Goal: Information Seeking & Learning: Learn about a topic

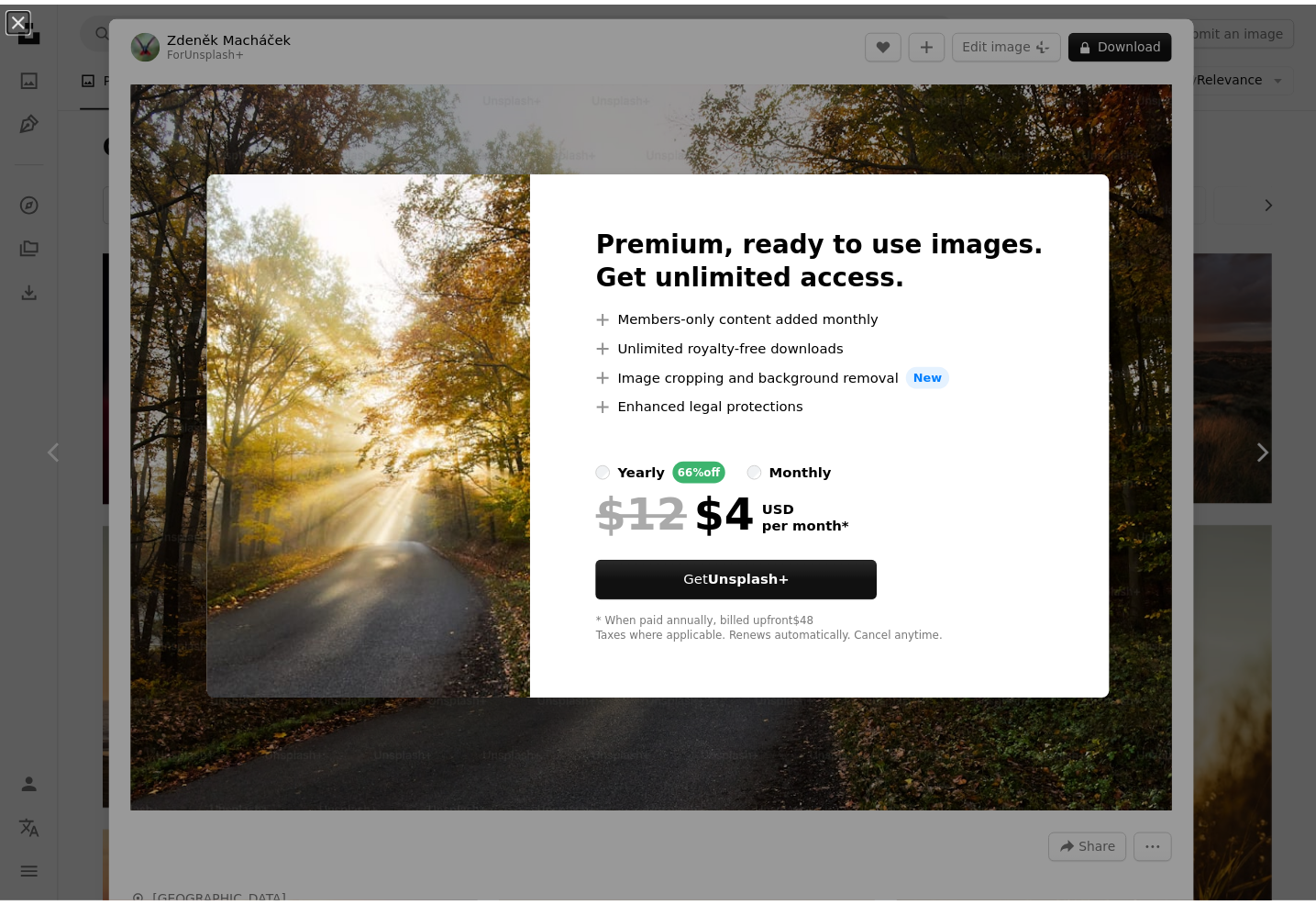
scroll to position [825, 0]
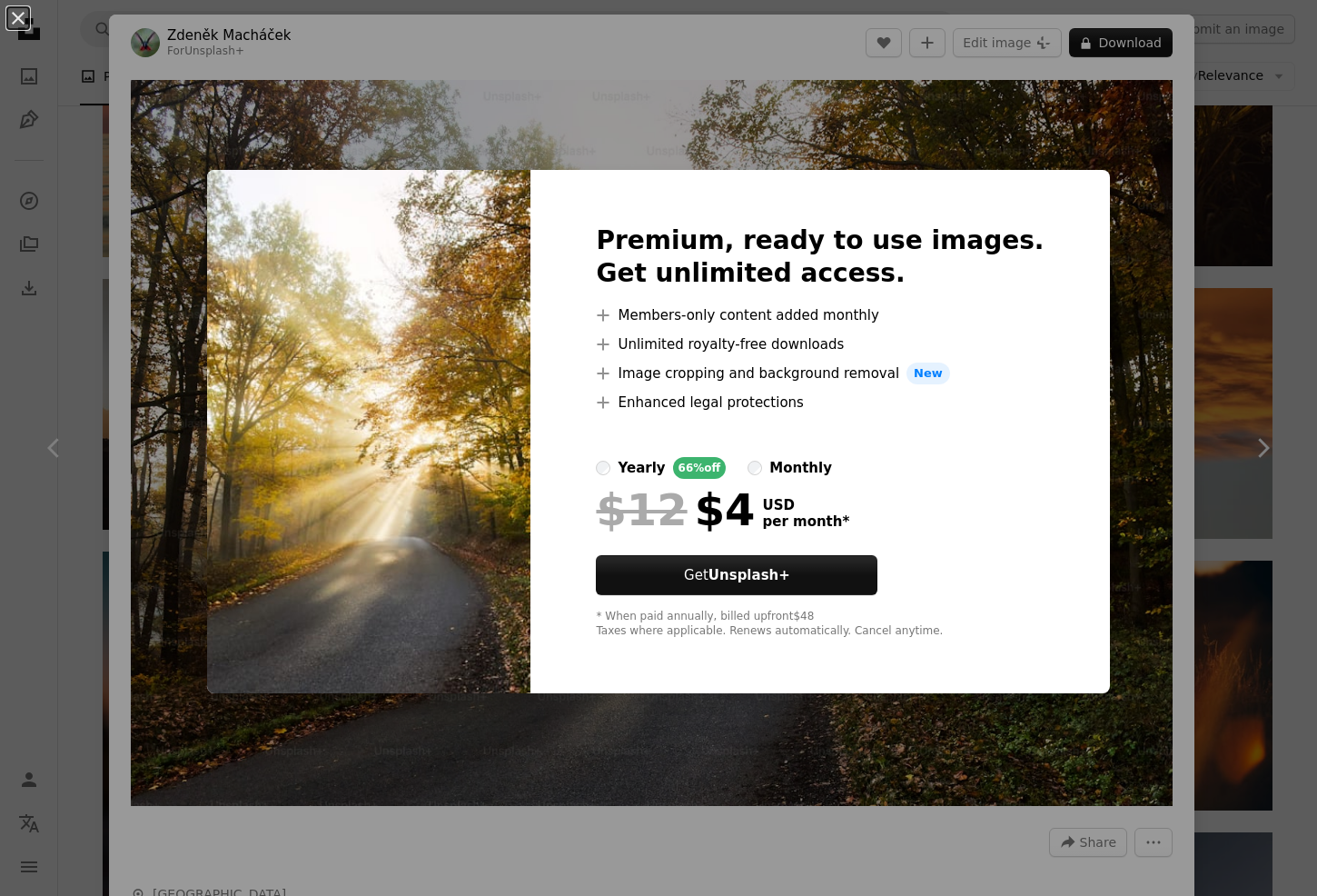
click at [772, 159] on div "An X shape Premium, ready to use images. Get unlimited access. A plus sign Memb…" at bounding box center [658, 448] width 1317 height 896
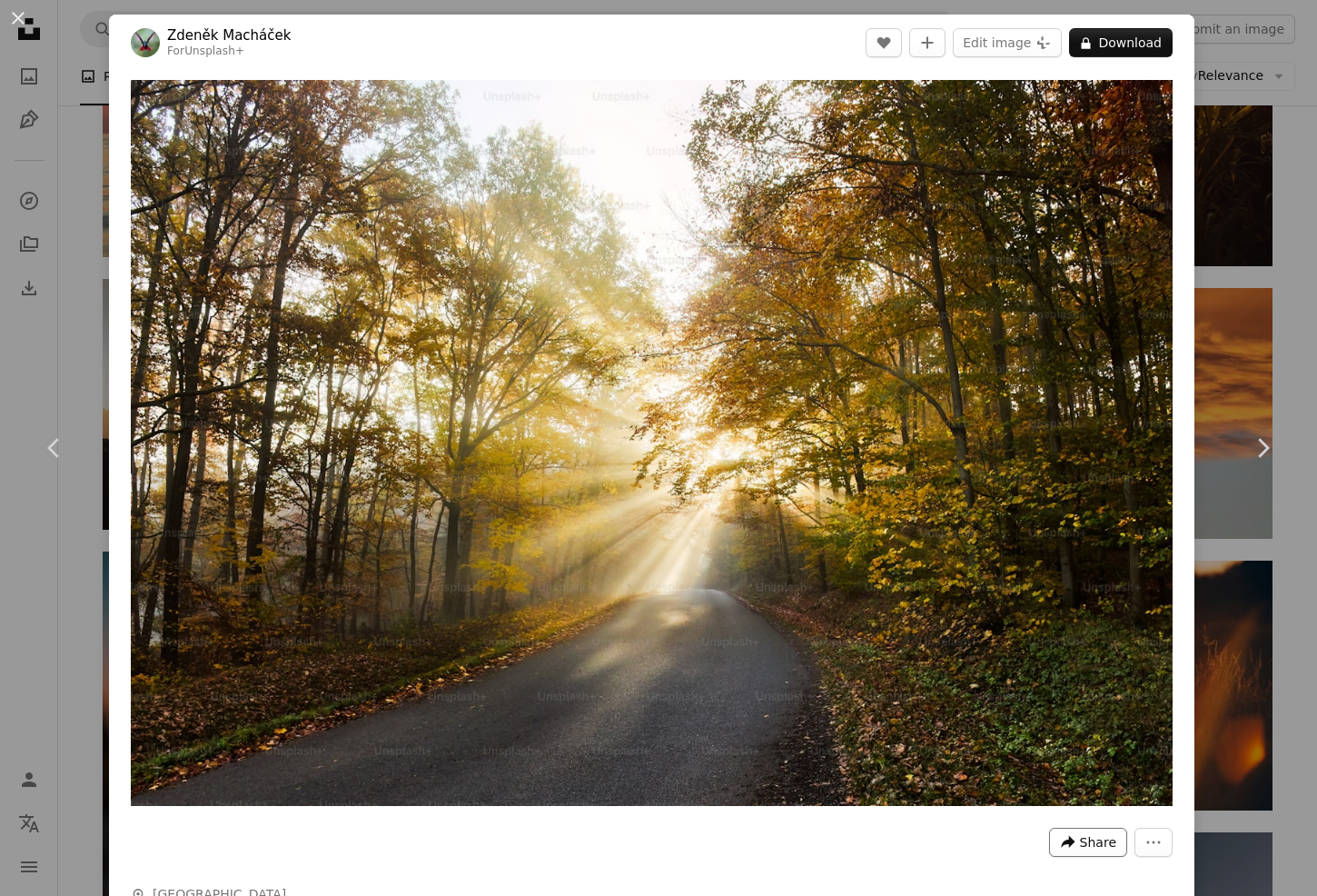
click at [1080, 831] on span "Share" at bounding box center [1098, 842] width 37 height 27
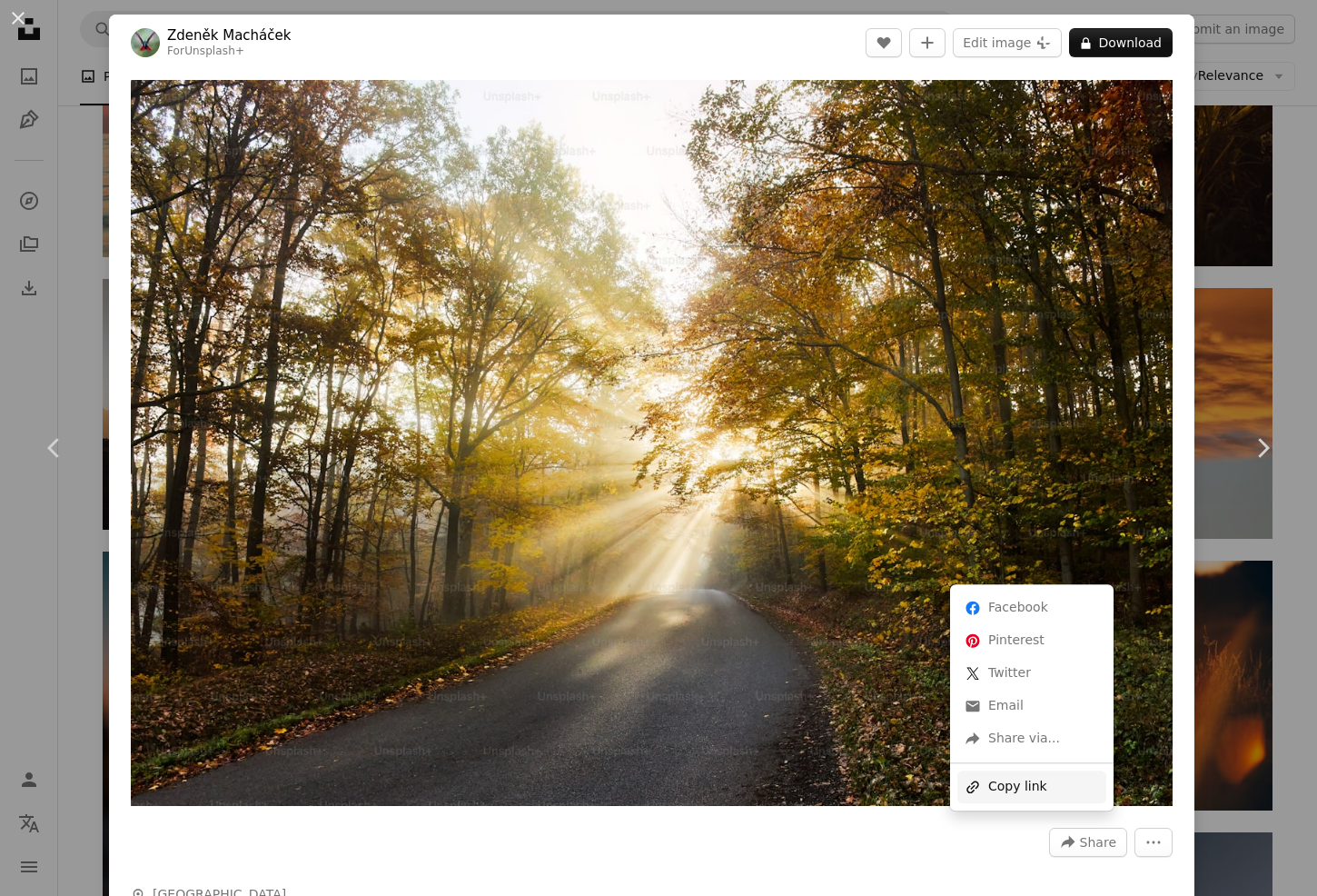
click at [1029, 780] on div "A URL sharing icon (chains) Copy link" at bounding box center [1031, 786] width 149 height 33
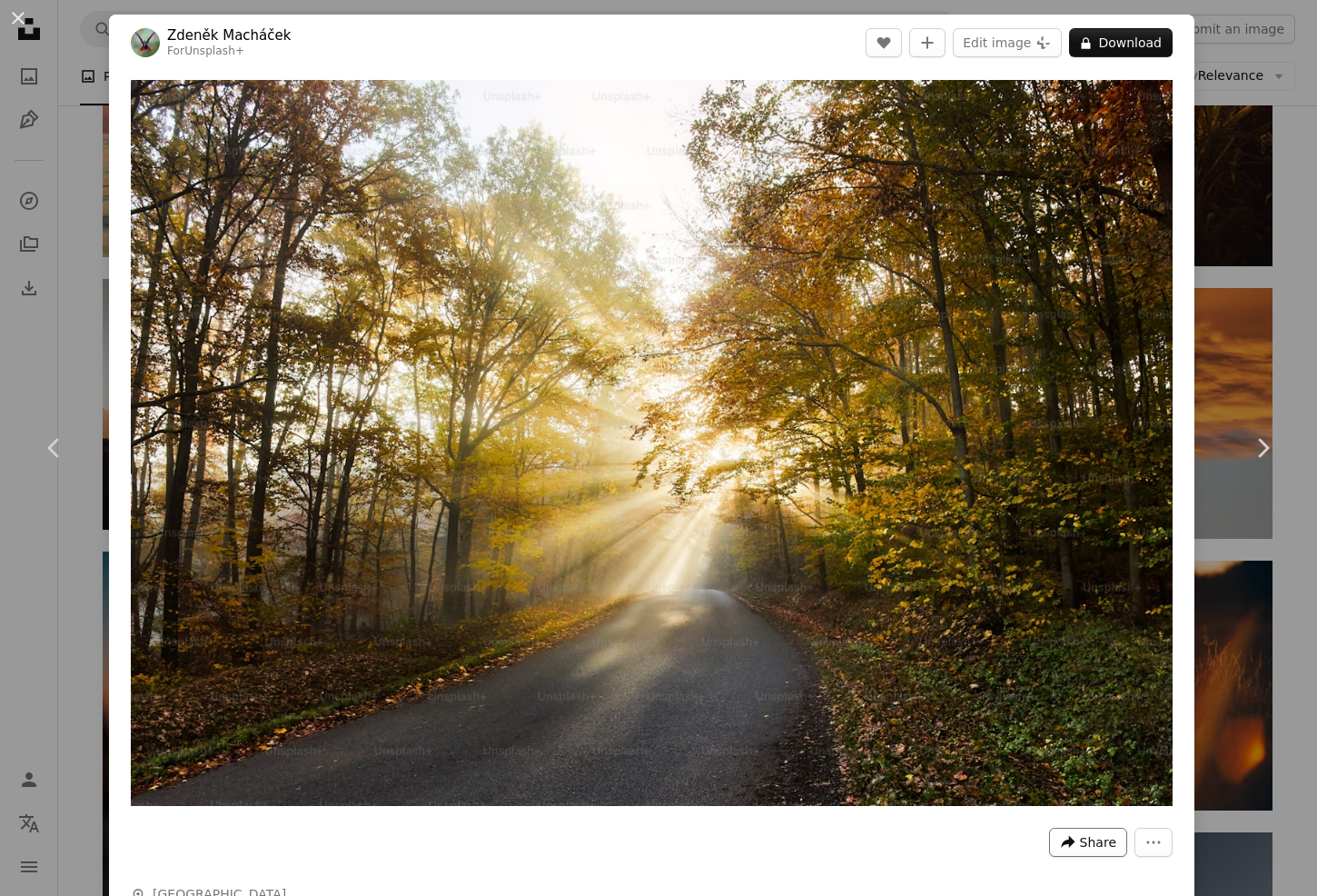
click at [1067, 842] on button "A forward-right arrow Share" at bounding box center [1088, 842] width 78 height 29
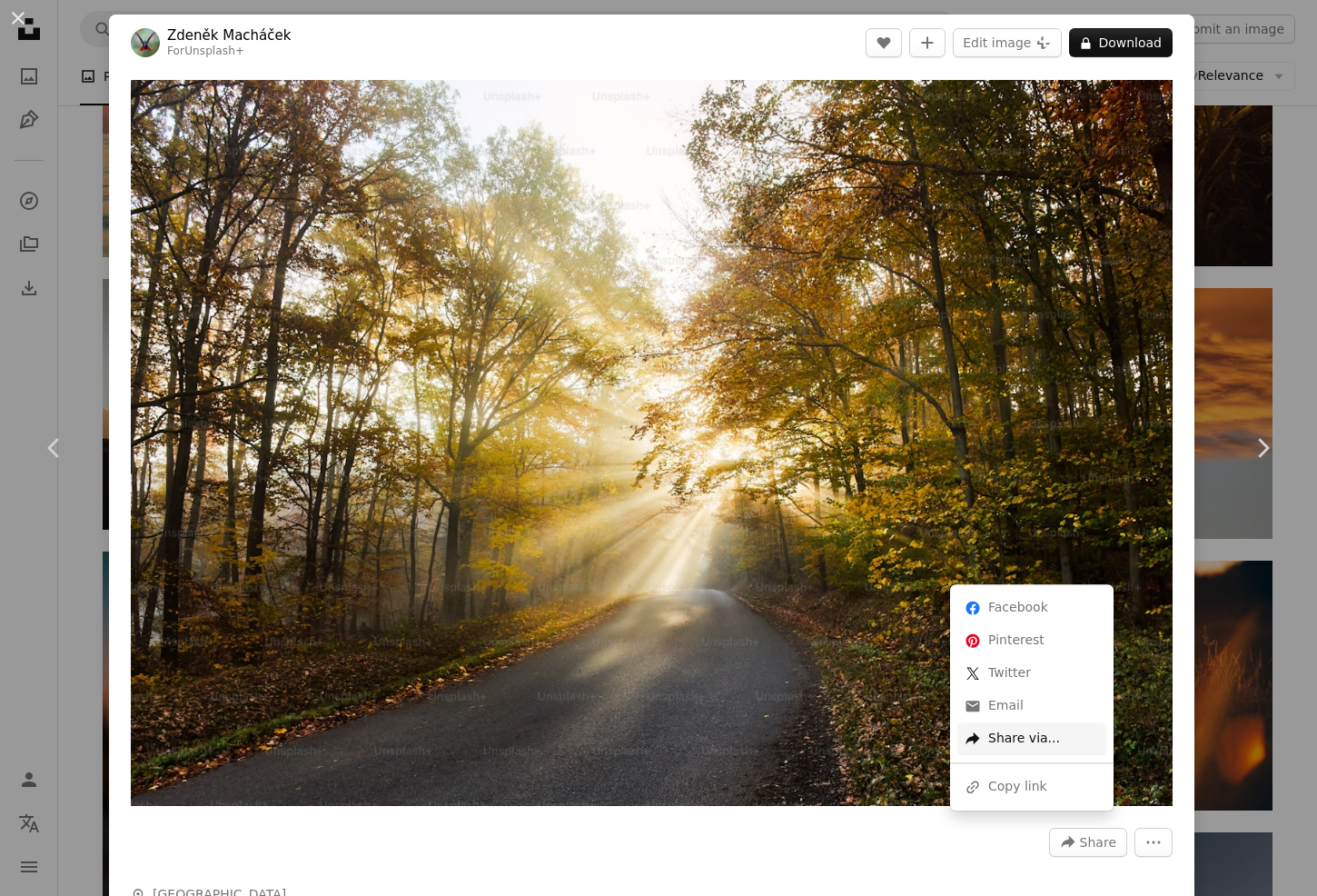
click at [1026, 729] on div "A forward-right arrow Share via..." at bounding box center [1031, 738] width 149 height 33
click at [29, 84] on dialog "An X shape Chevron left Chevron right [PERSON_NAME] For Unsplash+ A heart A plu…" at bounding box center [658, 448] width 1317 height 896
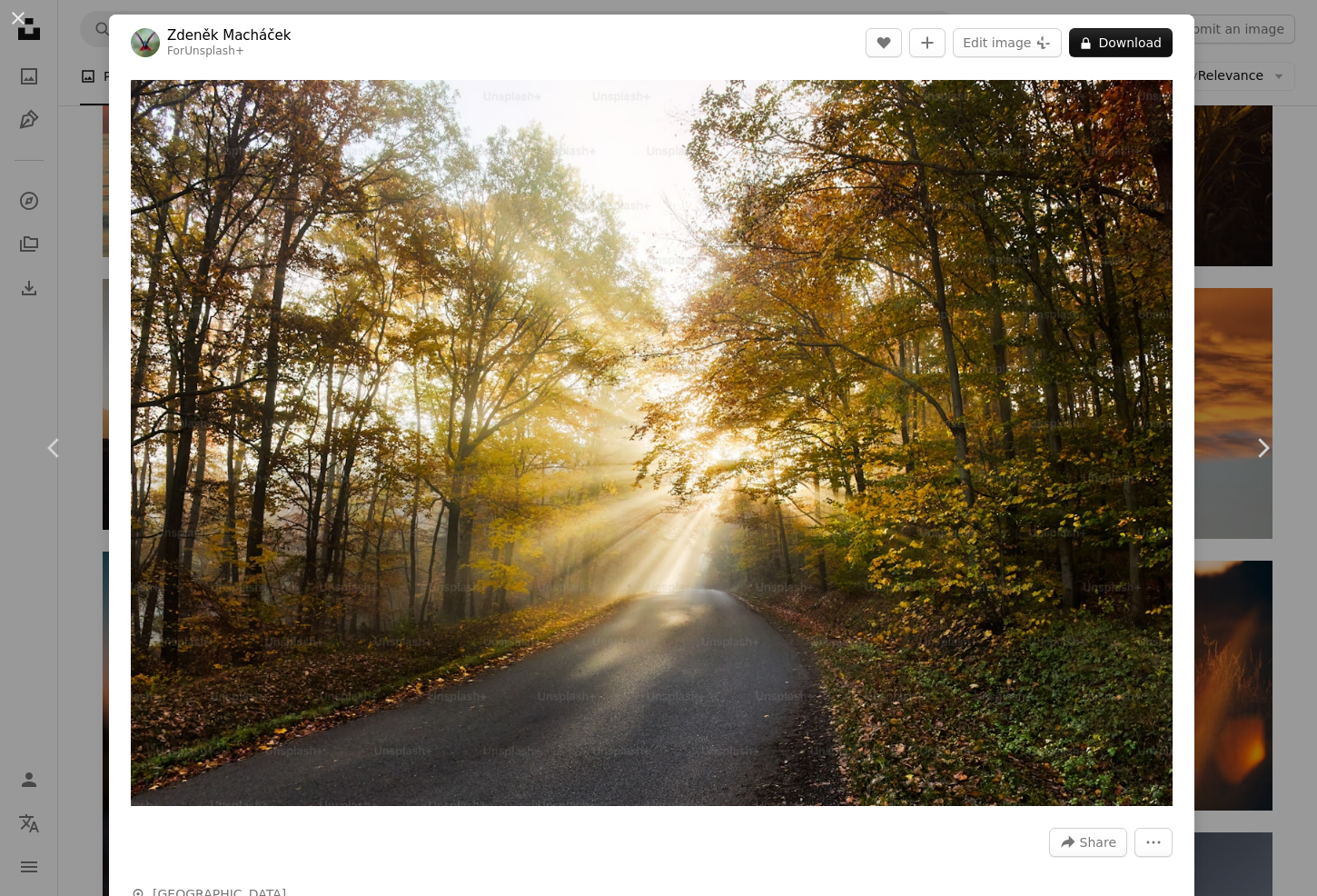
click at [54, 59] on div "An X shape Chevron left Chevron right [PERSON_NAME] For Unsplash+ A heart A plu…" at bounding box center [658, 448] width 1317 height 896
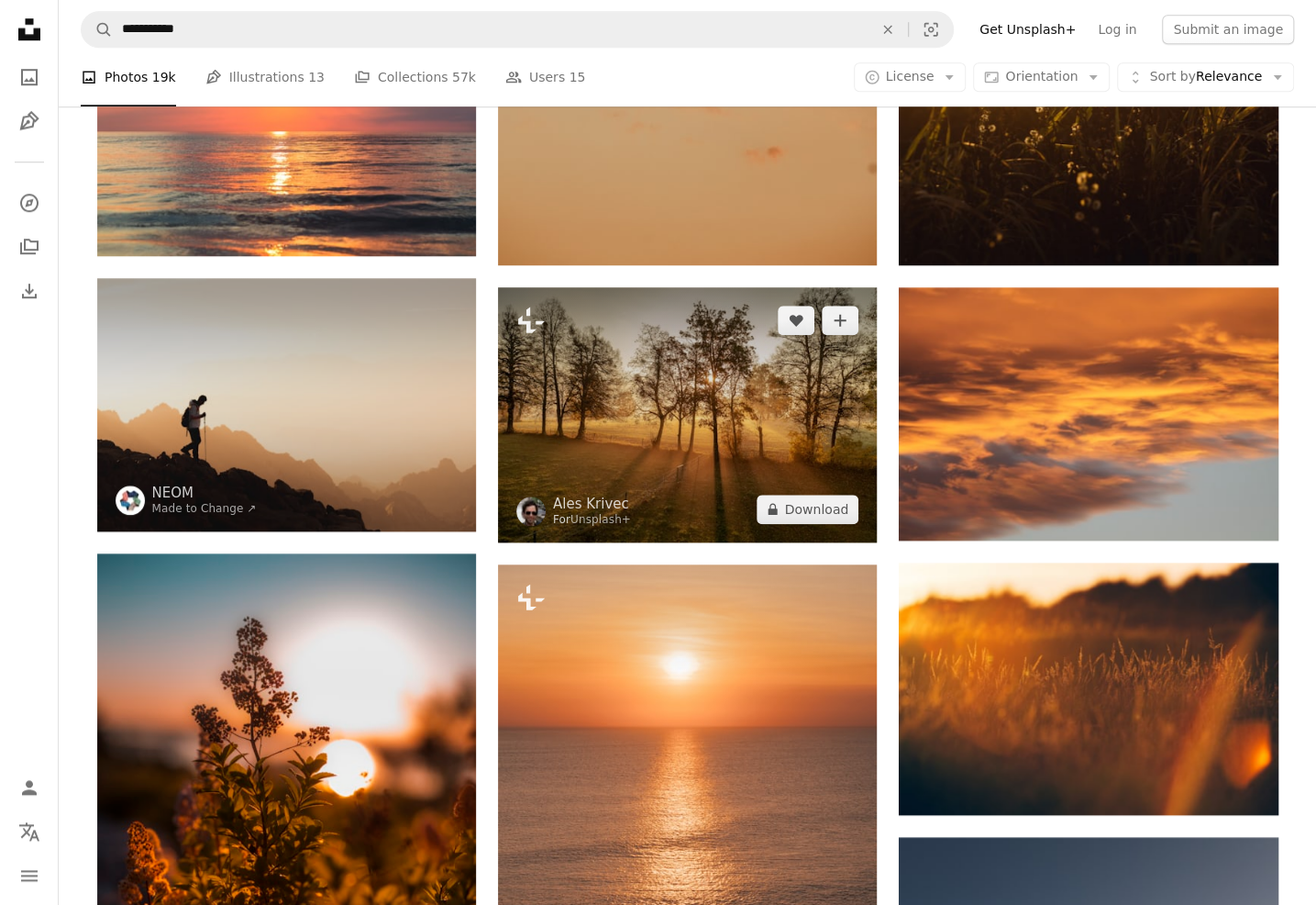
scroll to position [825, 0]
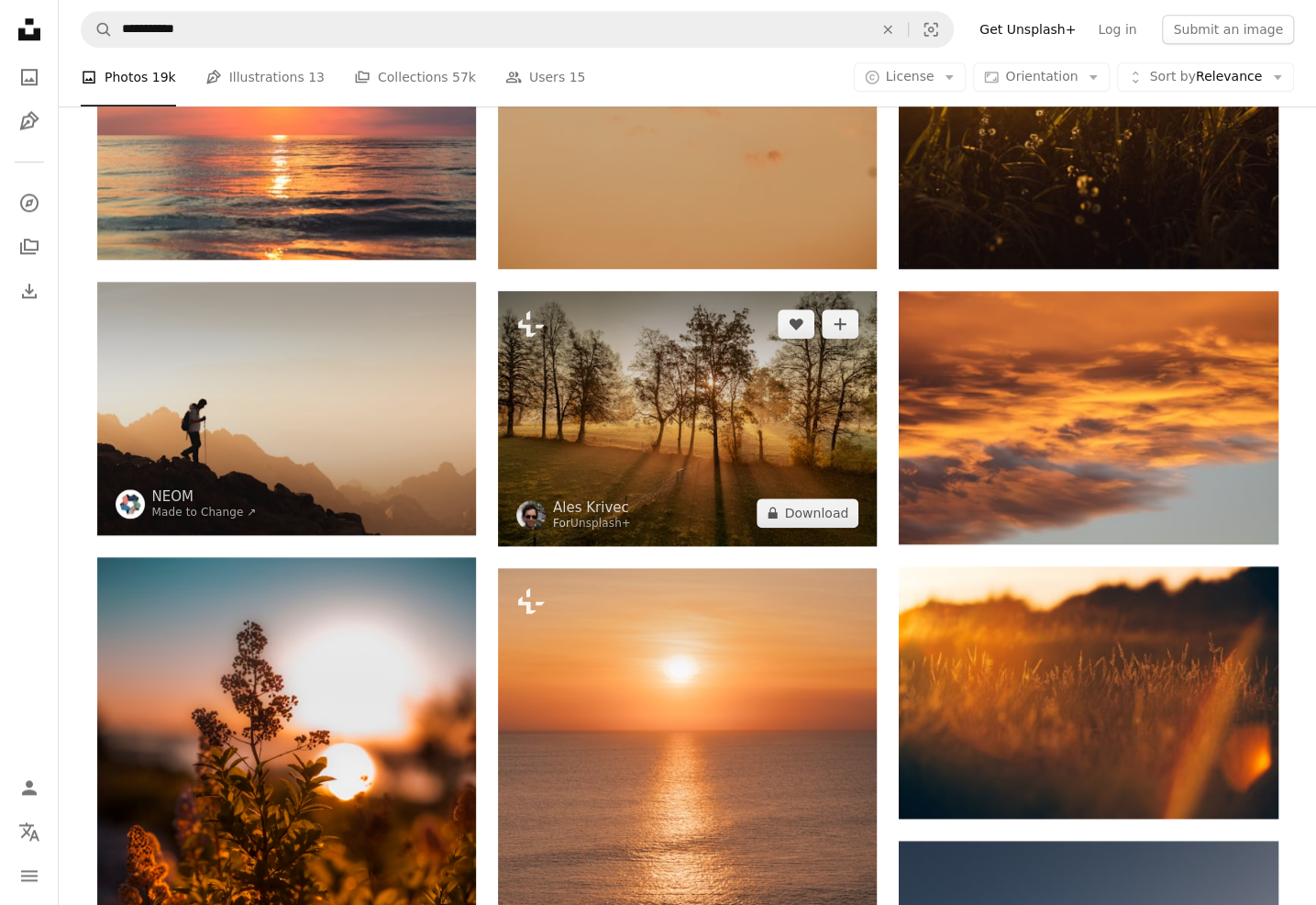
click at [644, 361] on img at bounding box center [686, 418] width 378 height 255
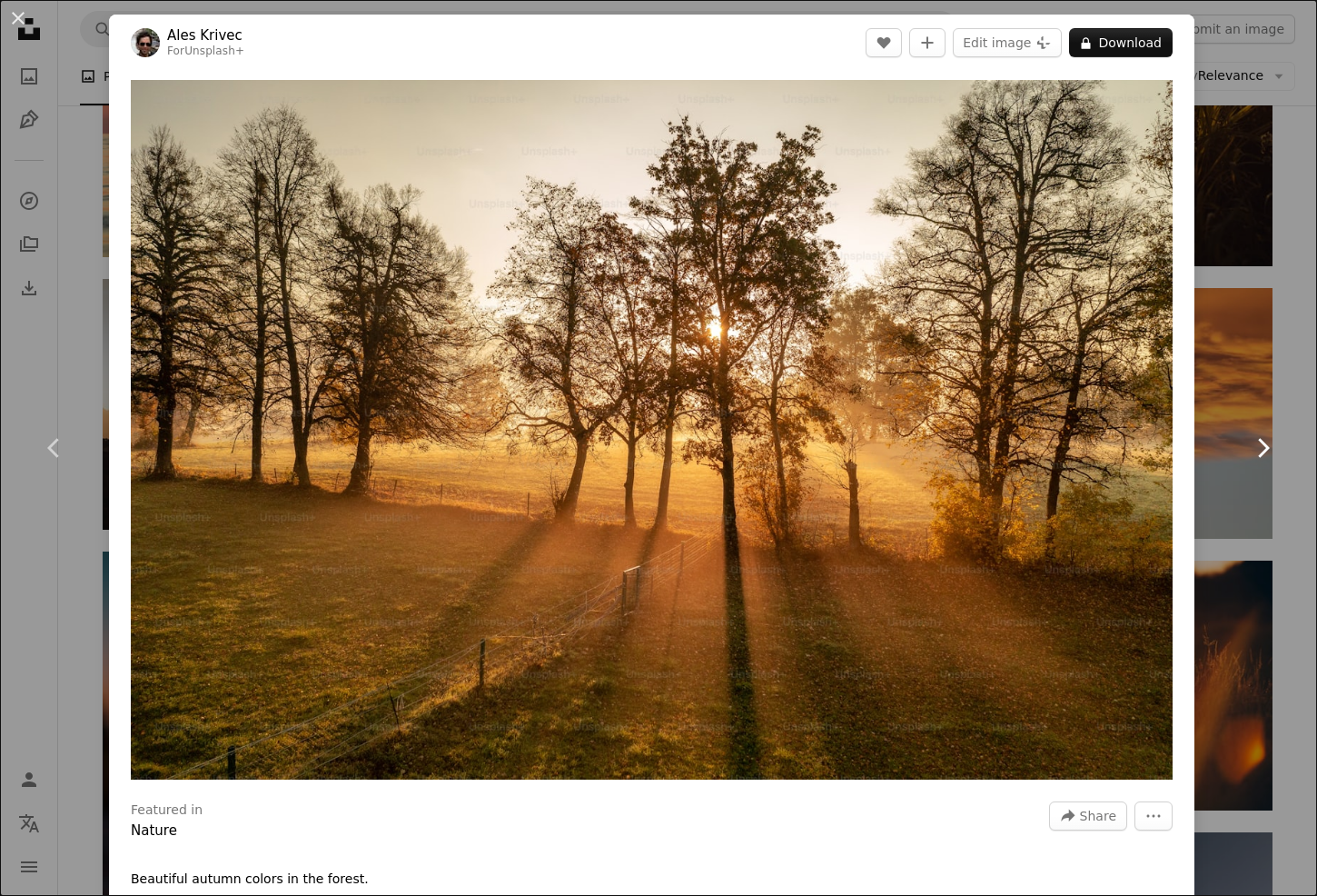
click at [1216, 364] on link "Chevron right" at bounding box center [1263, 448] width 109 height 175
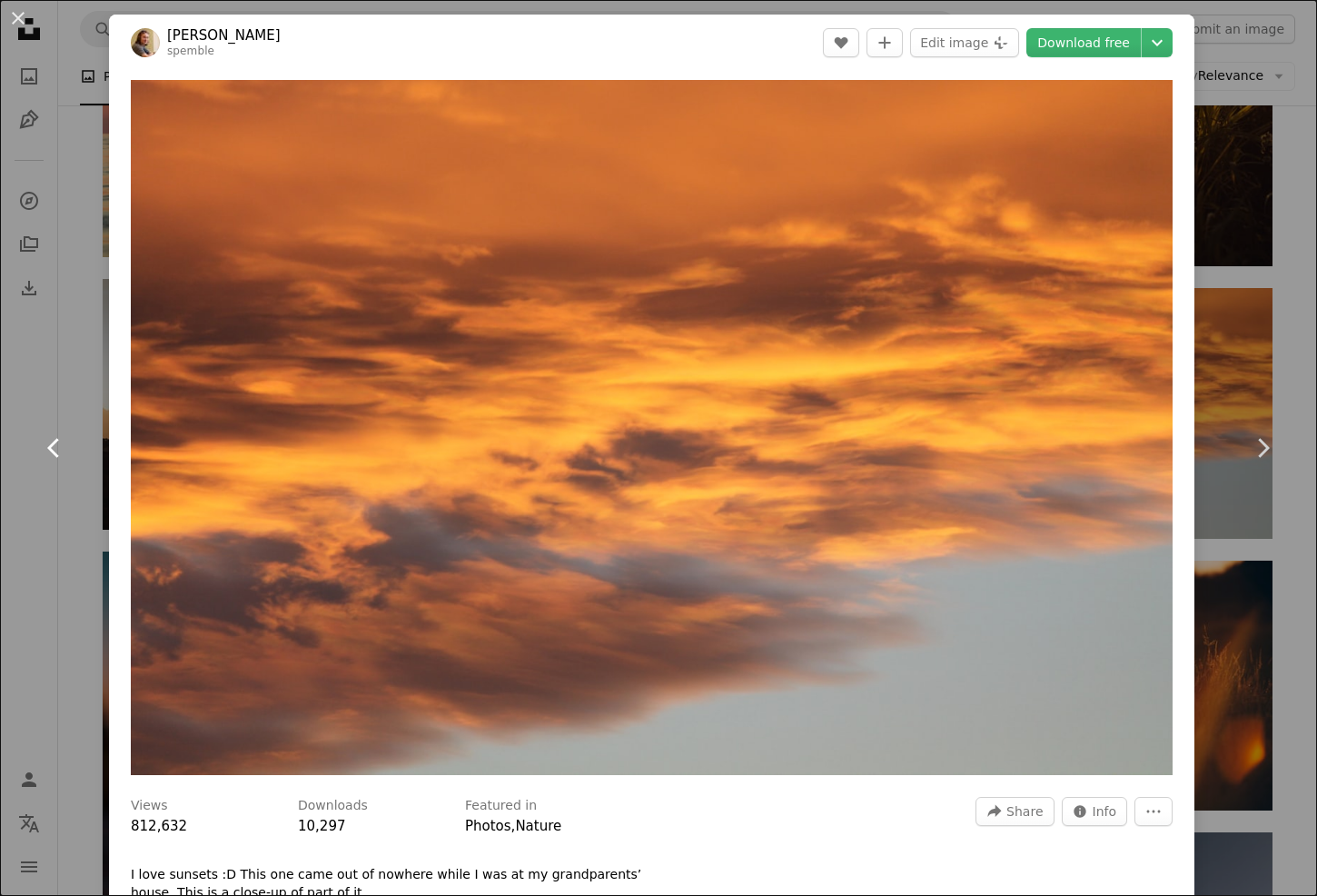
click at [21, 421] on link "Chevron left" at bounding box center [54, 448] width 109 height 175
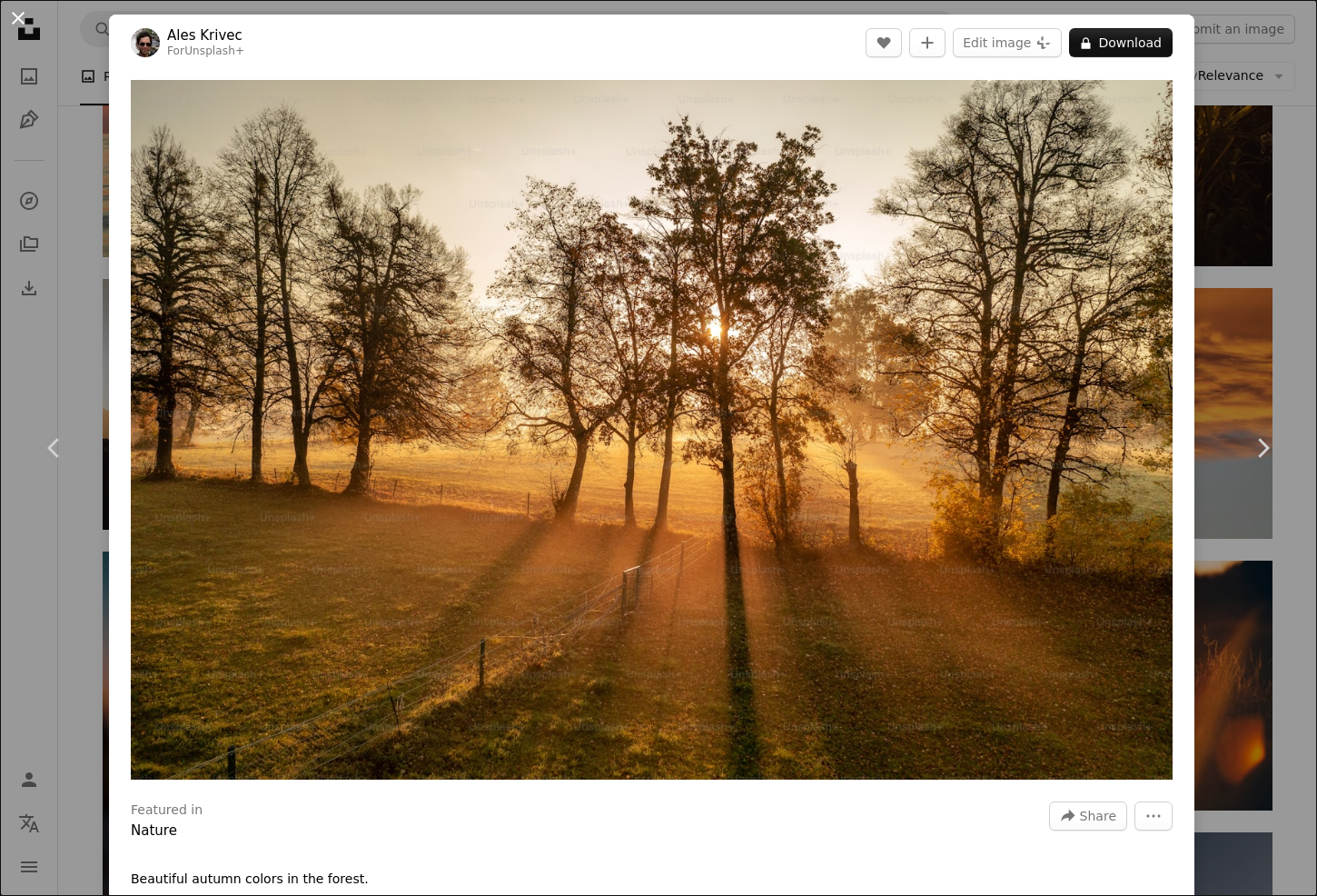
click at [24, 23] on button "An X shape" at bounding box center [18, 18] width 22 height 22
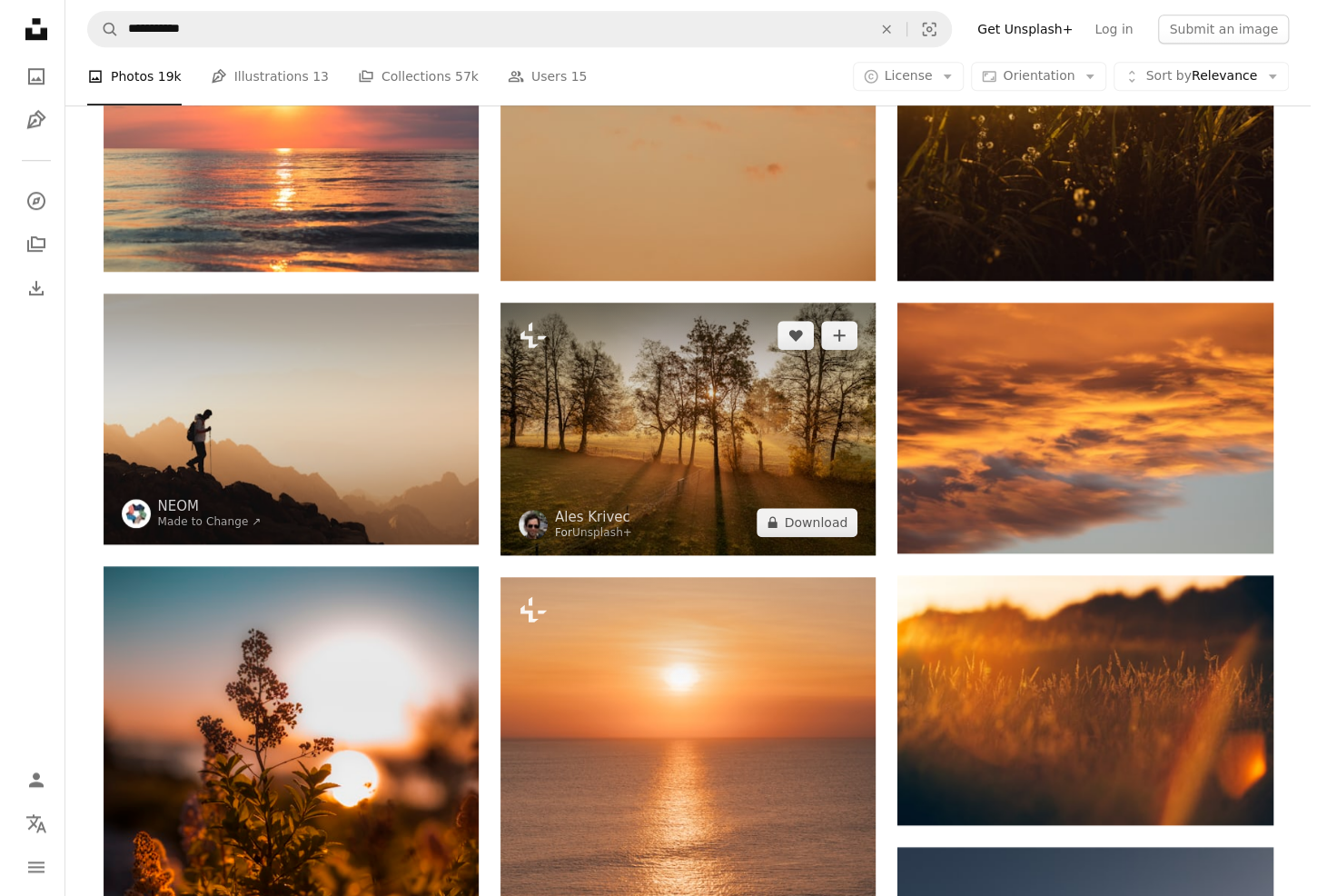
scroll to position [817, 0]
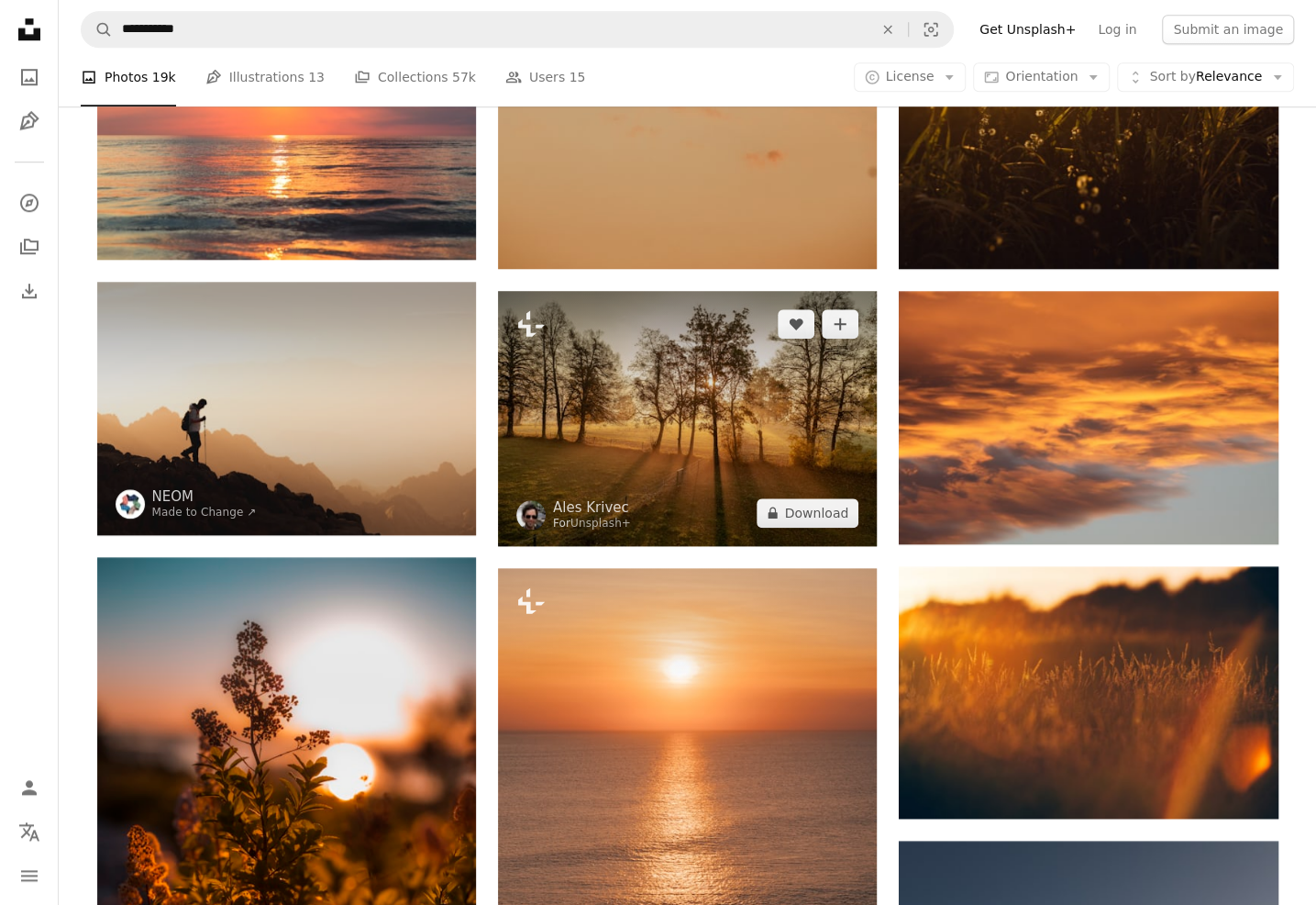
click at [622, 452] on img at bounding box center [686, 418] width 378 height 255
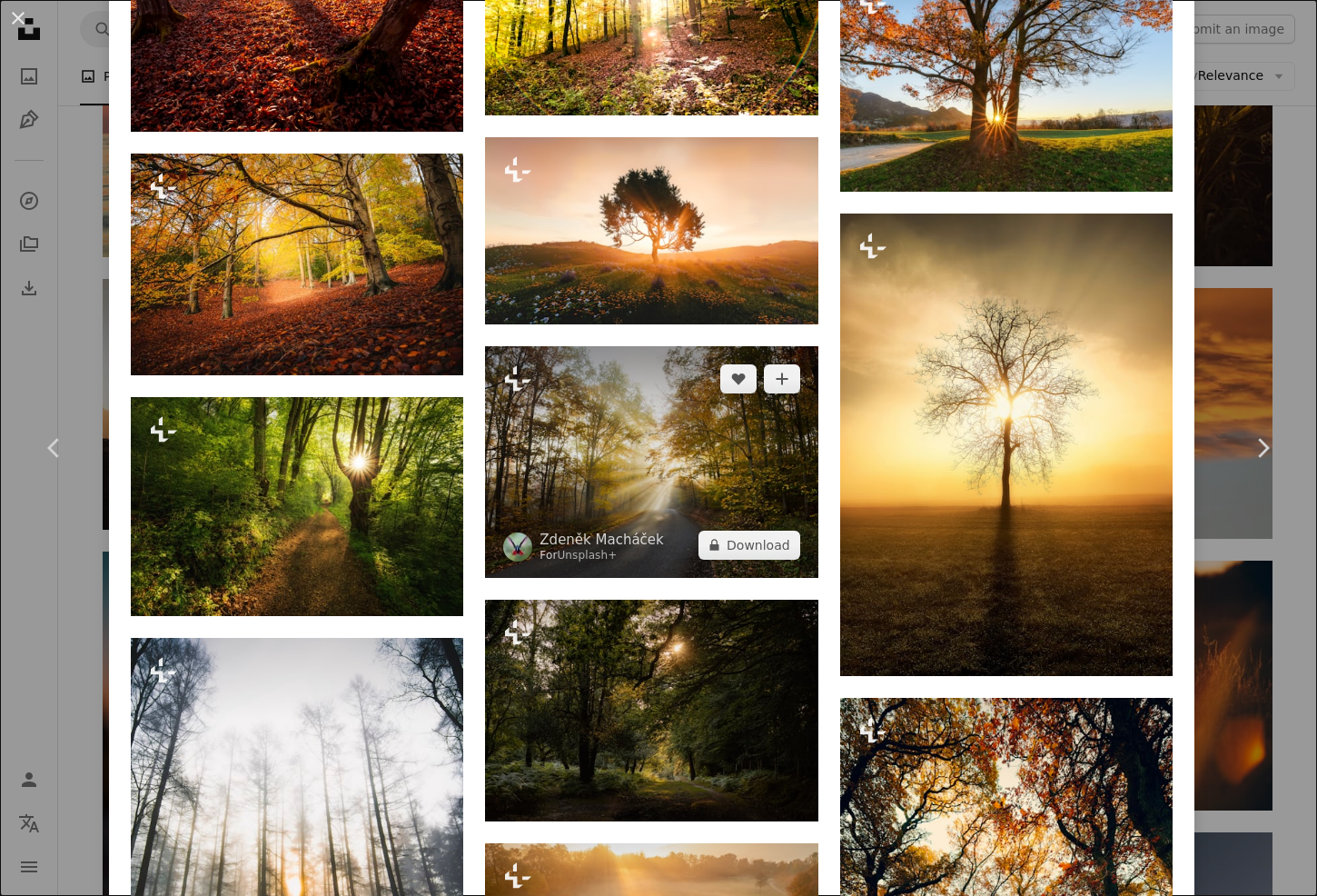
scroll to position [1985, 0]
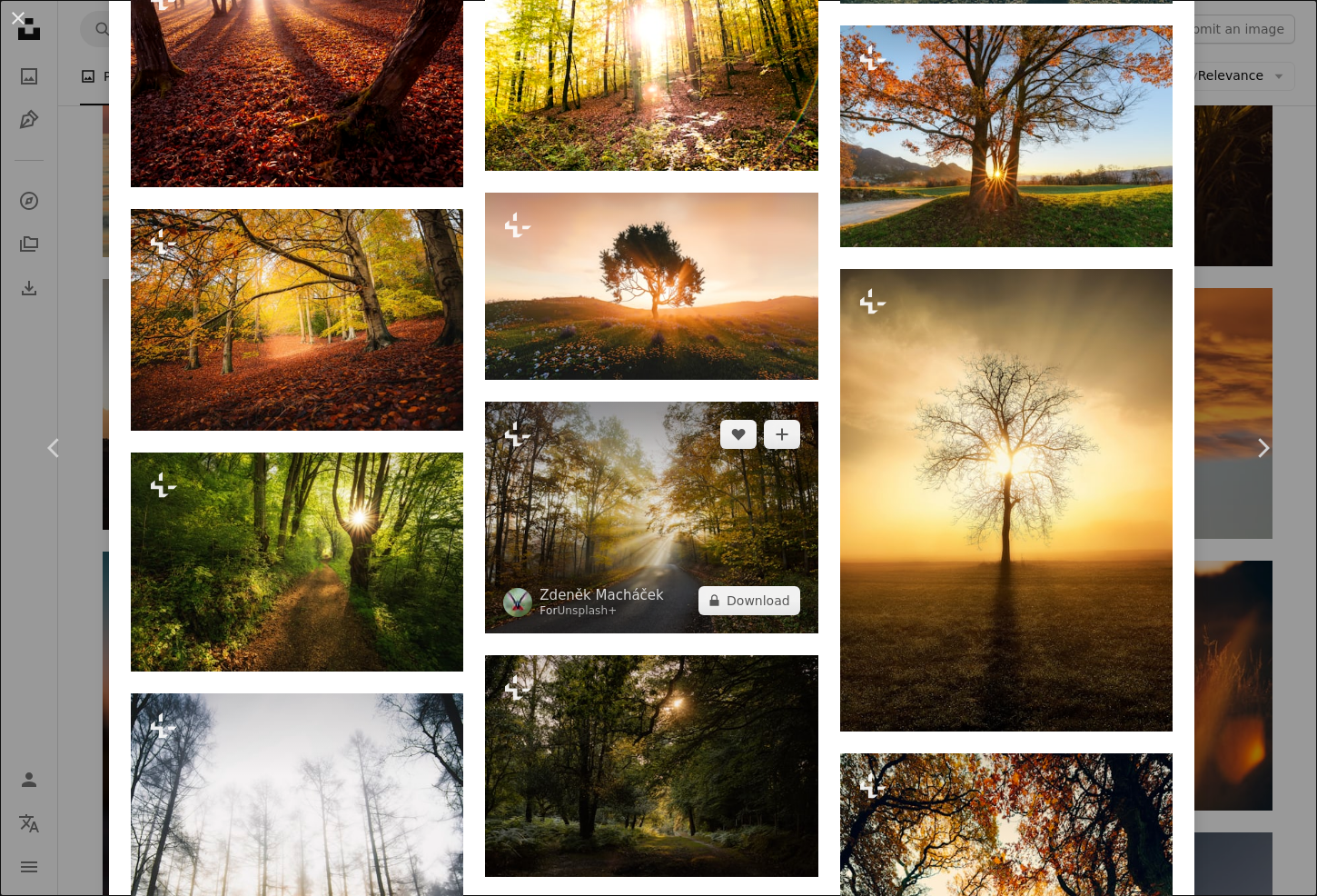
click at [674, 454] on img at bounding box center [651, 517] width 333 height 232
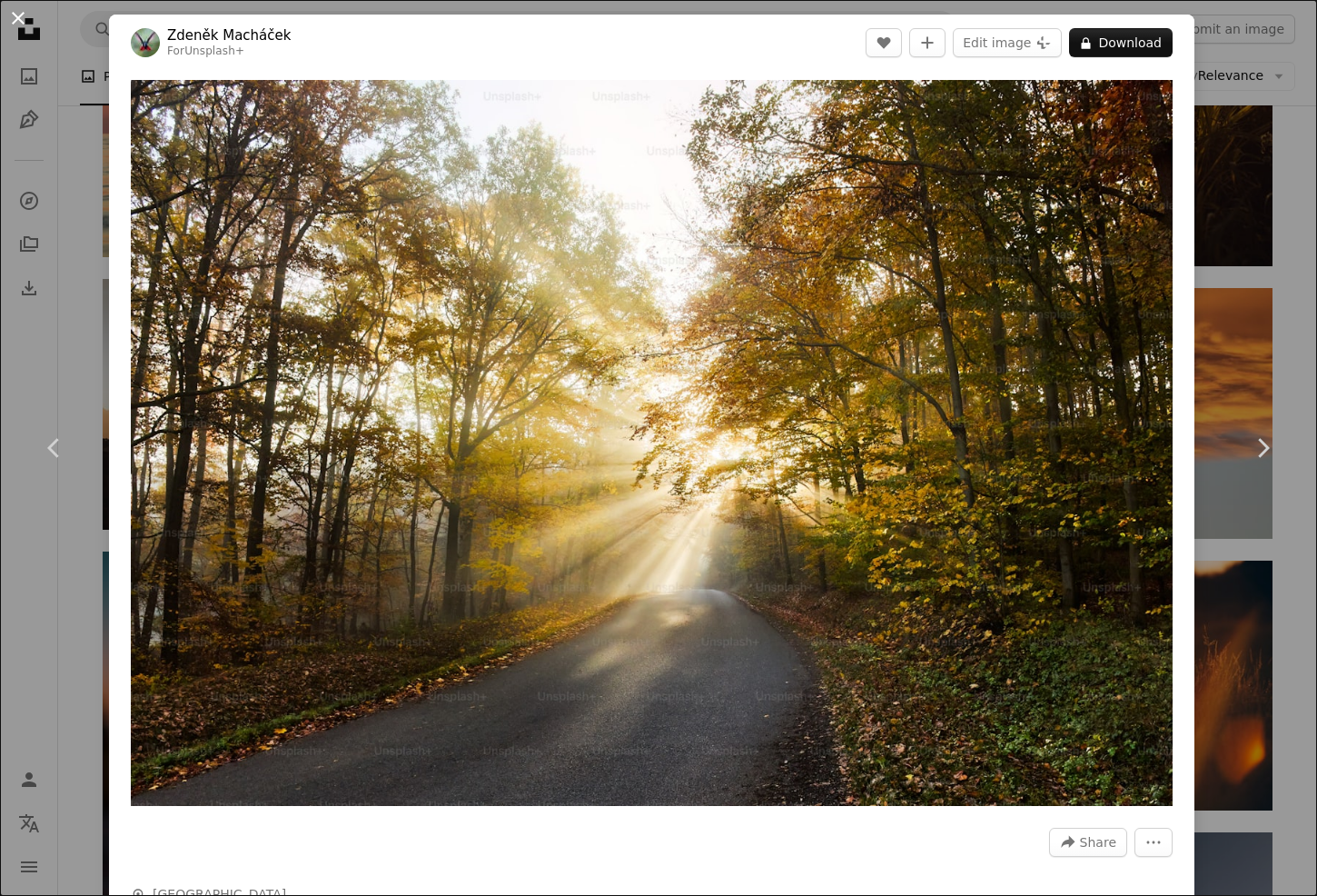
click at [18, 17] on button "An X shape" at bounding box center [18, 18] width 22 height 22
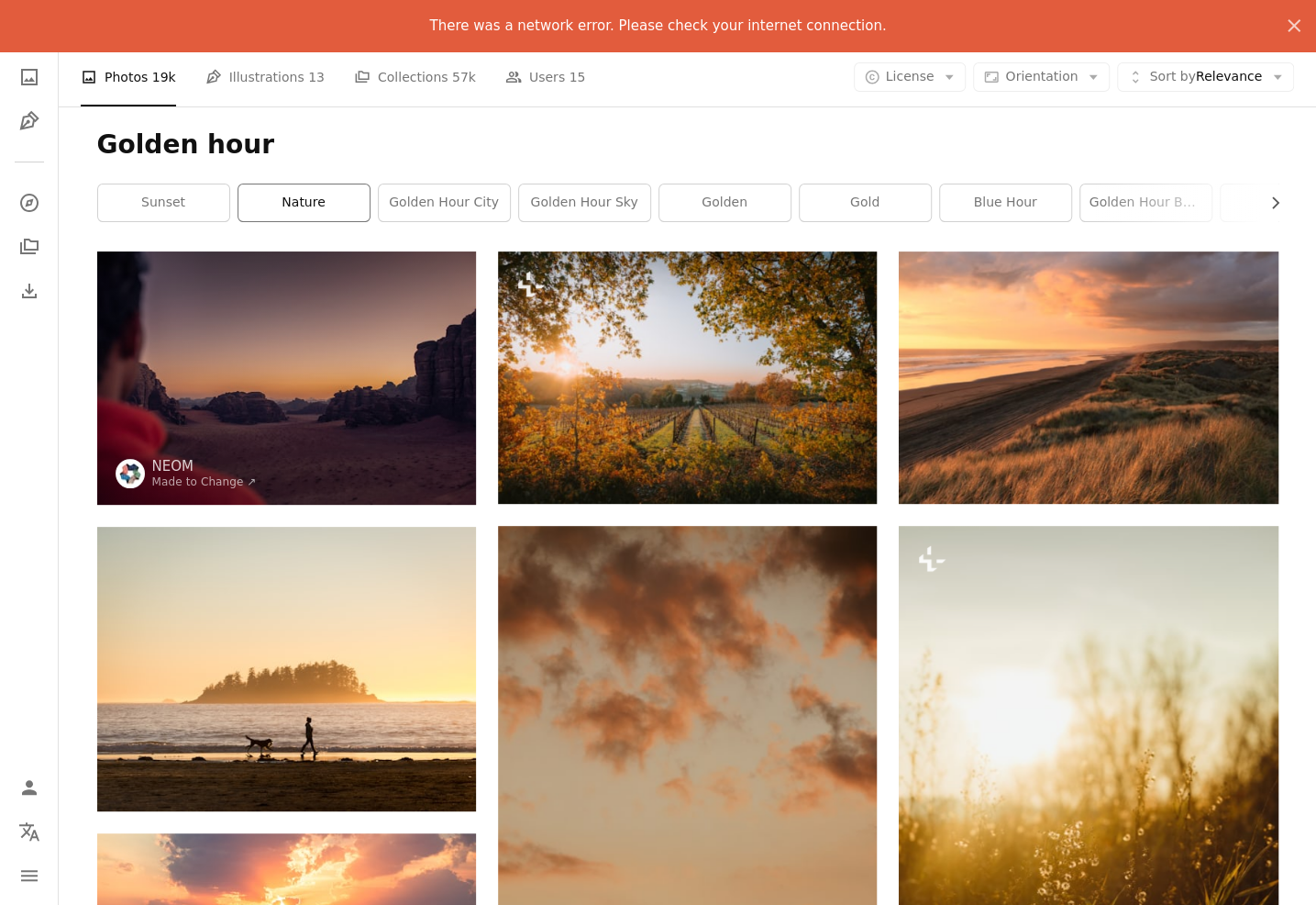
click at [297, 212] on link "nature" at bounding box center [303, 202] width 131 height 37
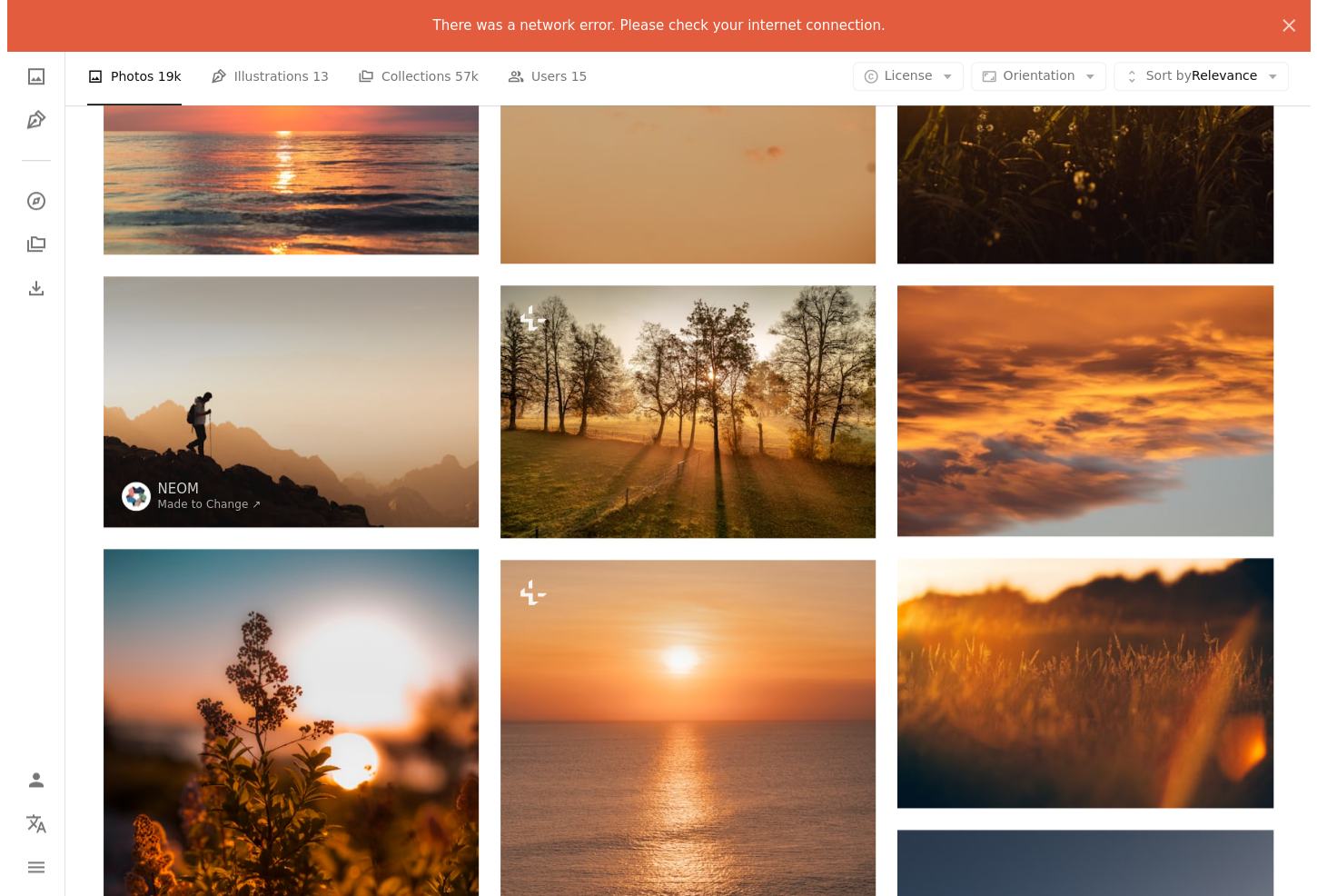
scroll to position [817, 0]
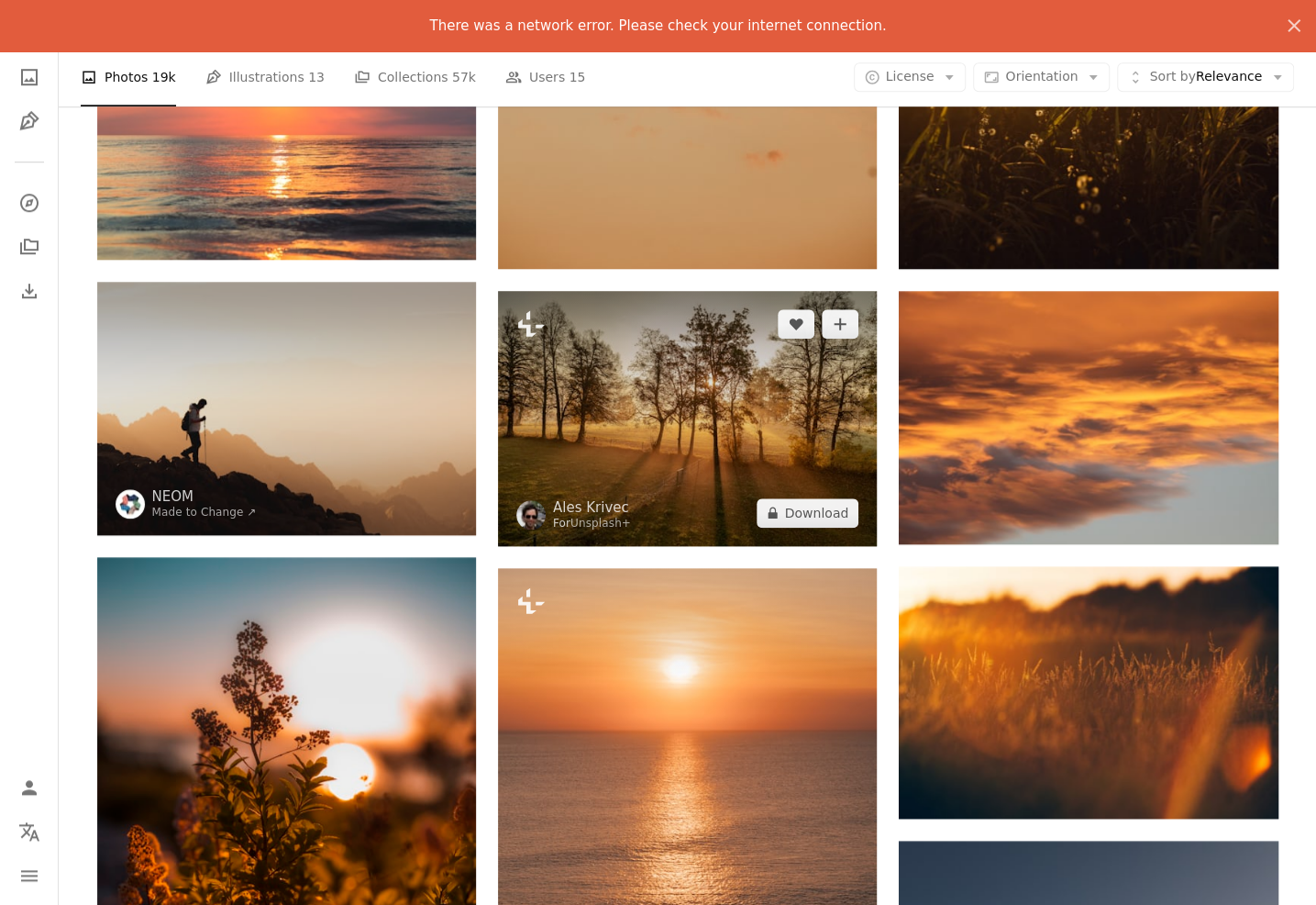
click at [700, 428] on img at bounding box center [686, 418] width 378 height 255
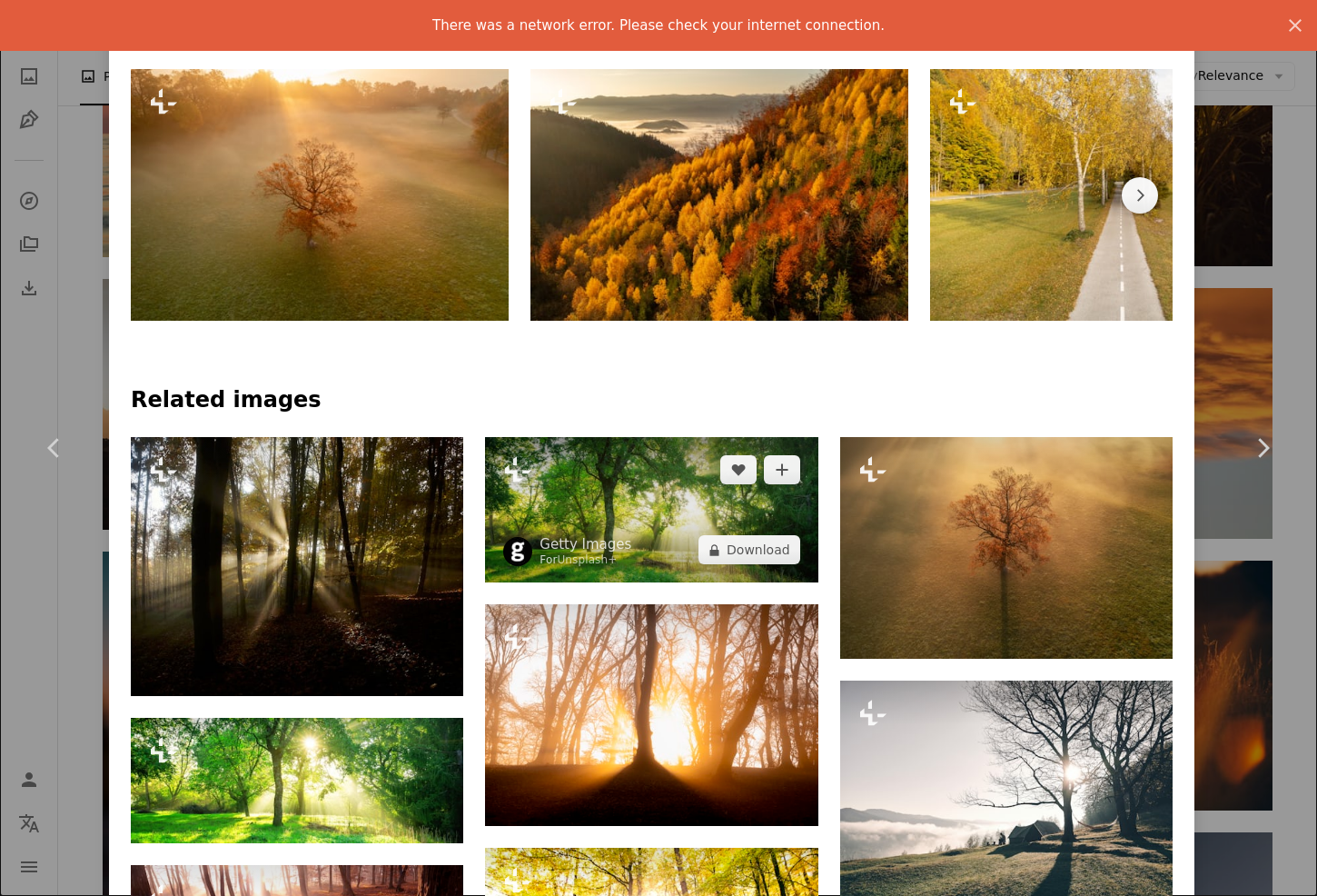
scroll to position [1089, 0]
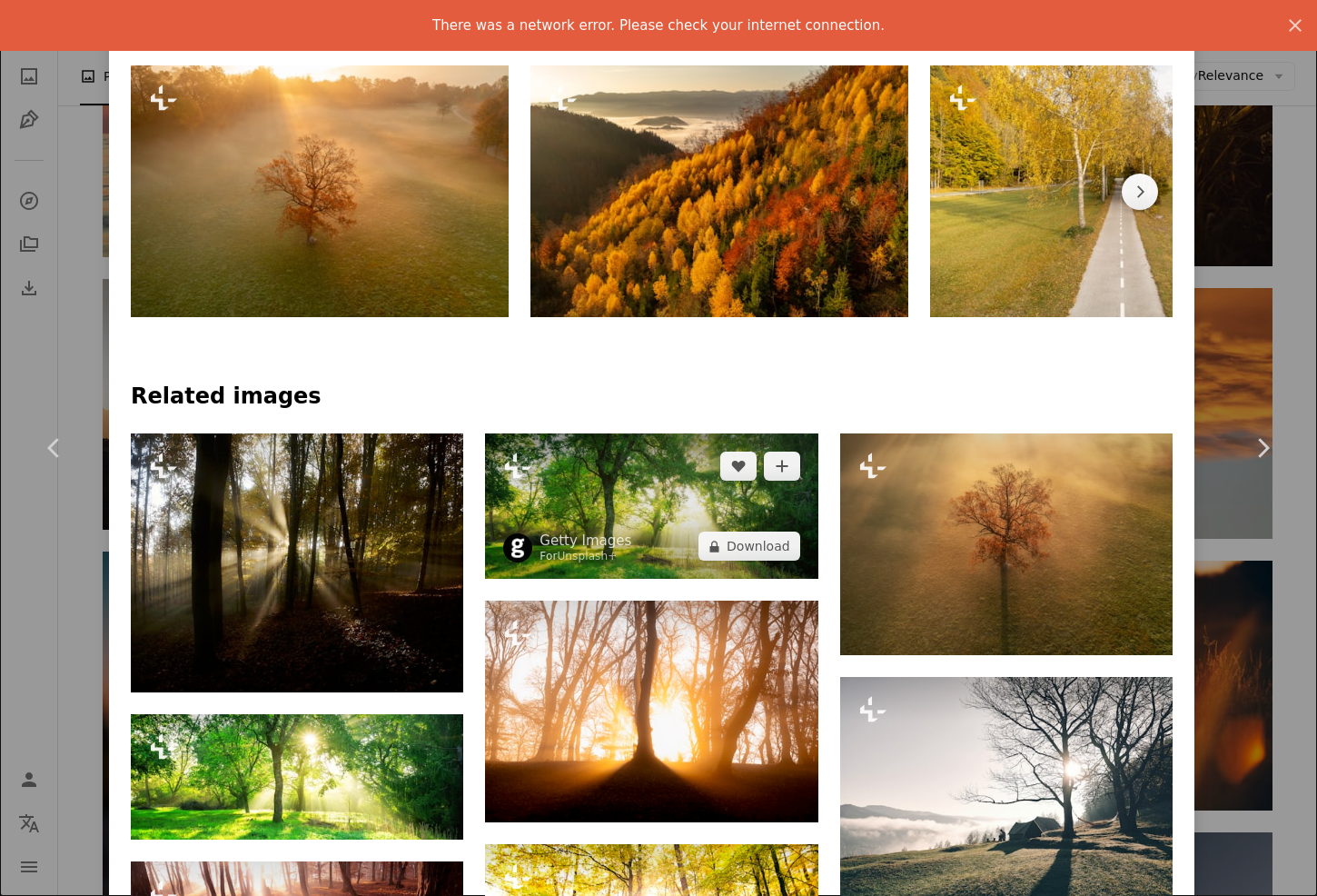
click at [642, 488] on img at bounding box center [651, 505] width 333 height 146
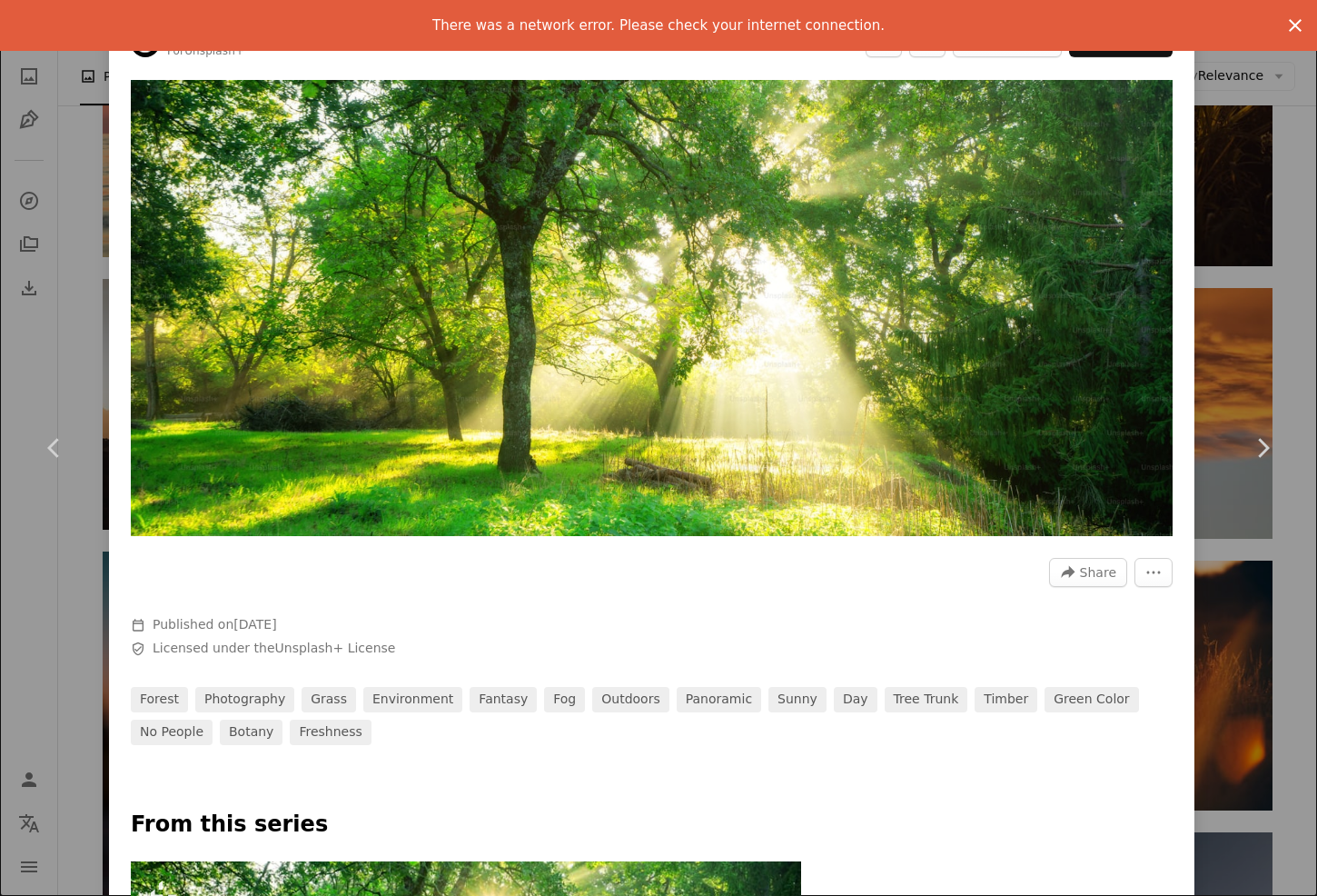
click at [1284, 21] on icon "An X shape" at bounding box center [1294, 24] width 22 height 22
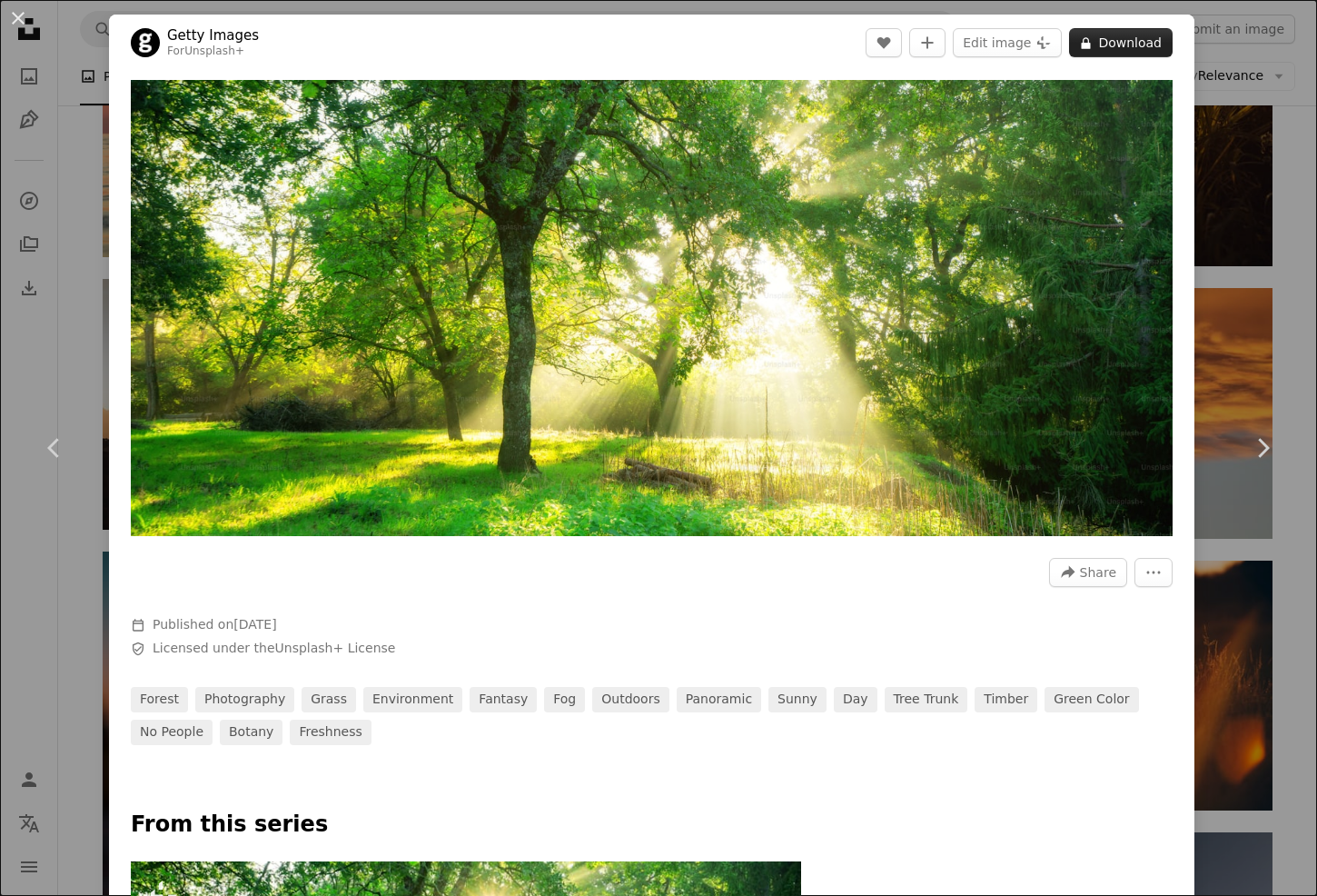
click at [1079, 39] on icon "A lock" at bounding box center [1086, 43] width 14 height 14
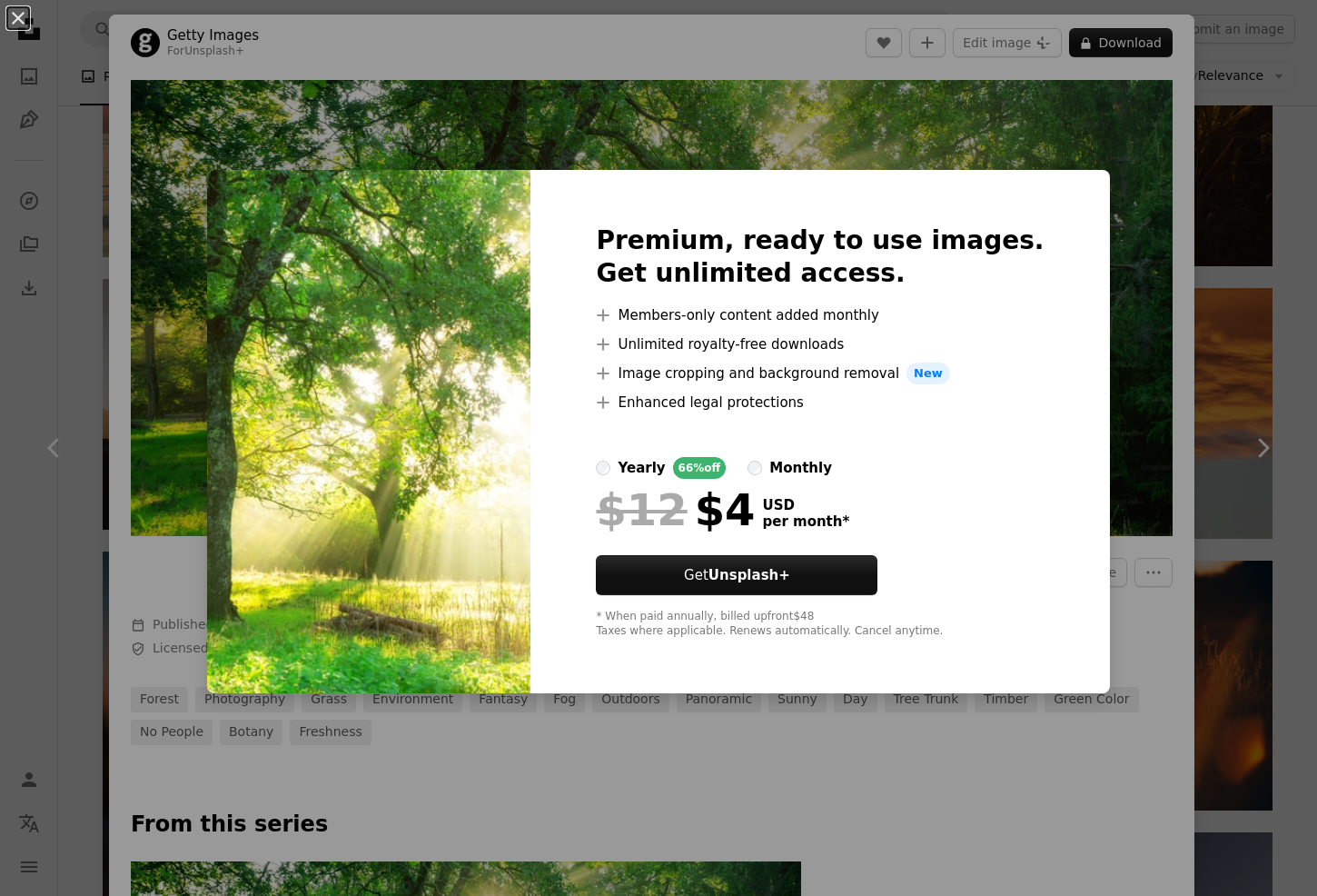
click at [782, 464] on label "monthly" at bounding box center [790, 467] width 85 height 22
click at [852, 413] on div at bounding box center [819, 435] width 448 height 43
click at [916, 380] on li "A plus sign Image cropping and background removal New" at bounding box center [819, 373] width 448 height 22
click at [984, 177] on div "Premium, ready to use images. Get unlimited access. A plus sign Members-only co…" at bounding box center [820, 431] width 579 height 523
click at [981, 126] on div "An X shape Premium, ready to use images. Get unlimited access. A plus sign Memb…" at bounding box center [658, 448] width 1317 height 896
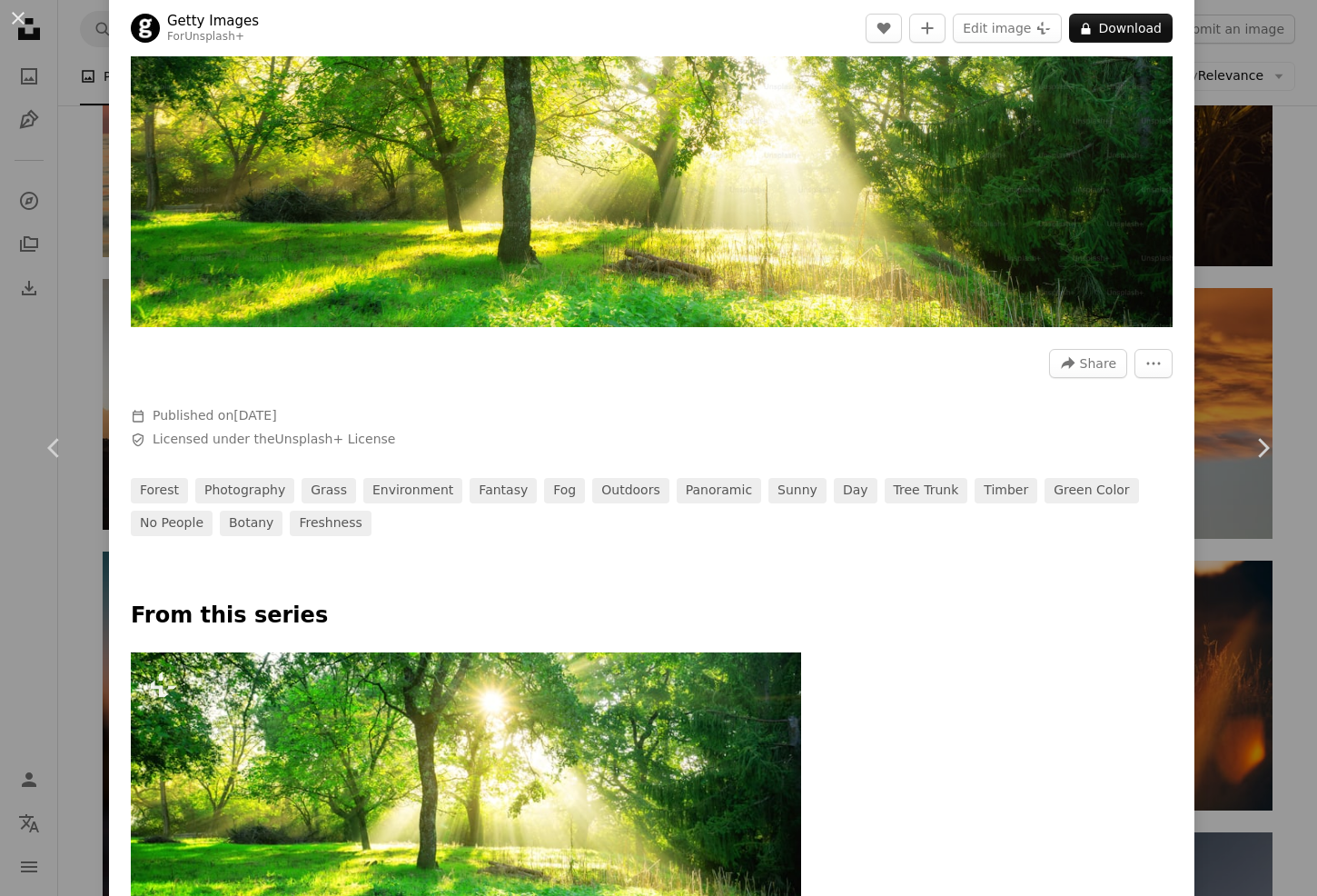
scroll to position [363, 0]
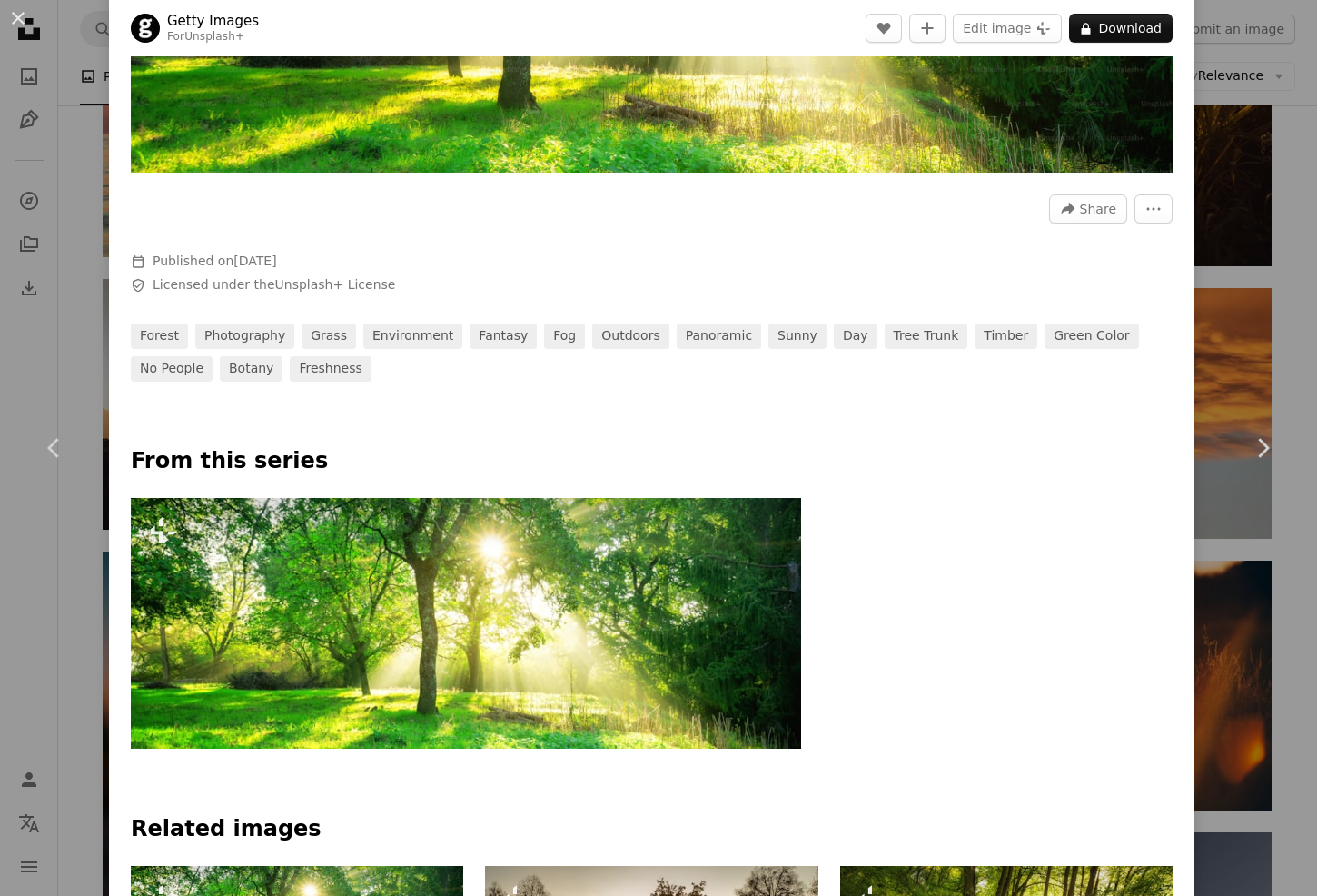
click at [474, 559] on img at bounding box center [466, 624] width 671 height 252
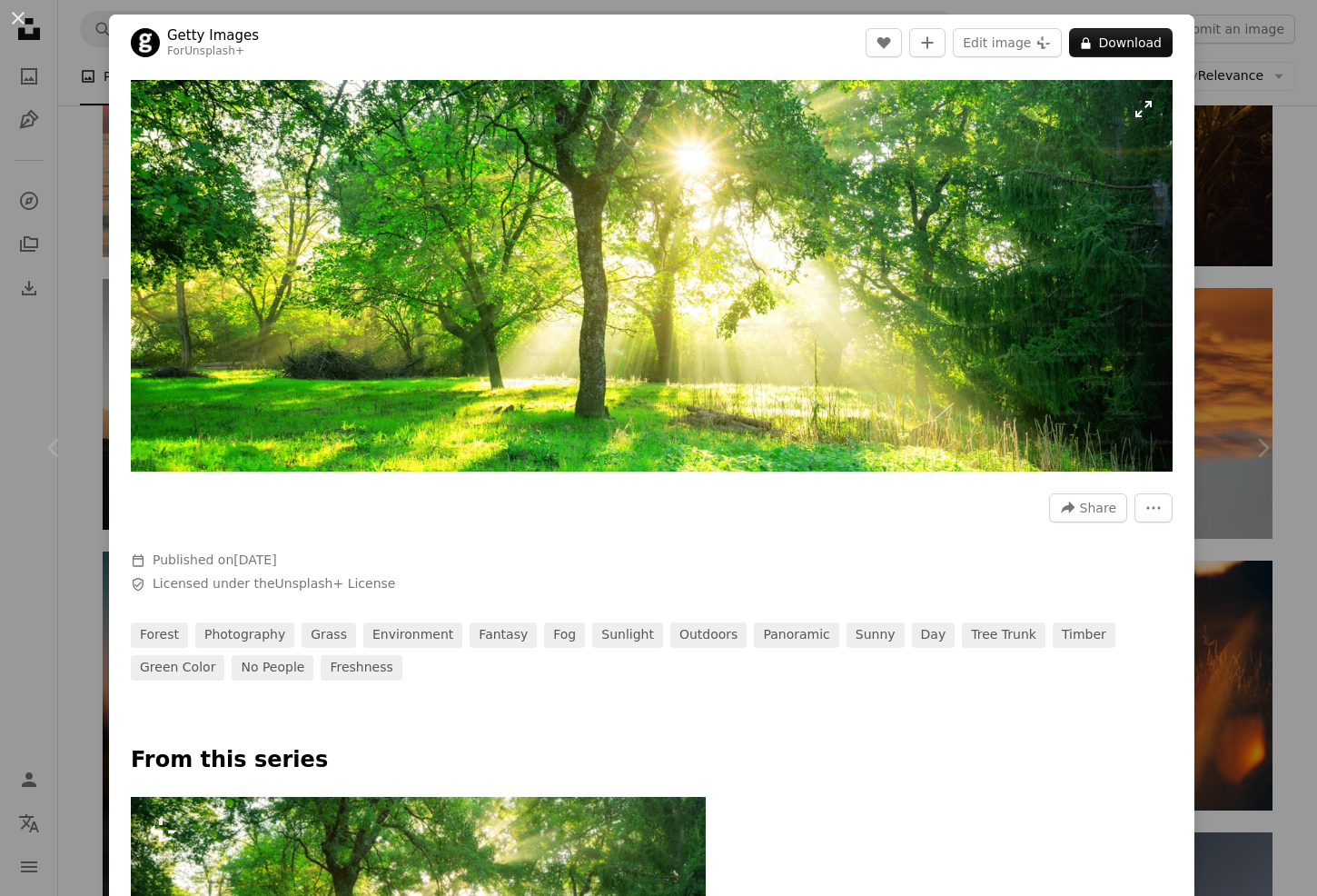
click at [1131, 118] on img "Zoom in on this image" at bounding box center [651, 275] width 1042 height 392
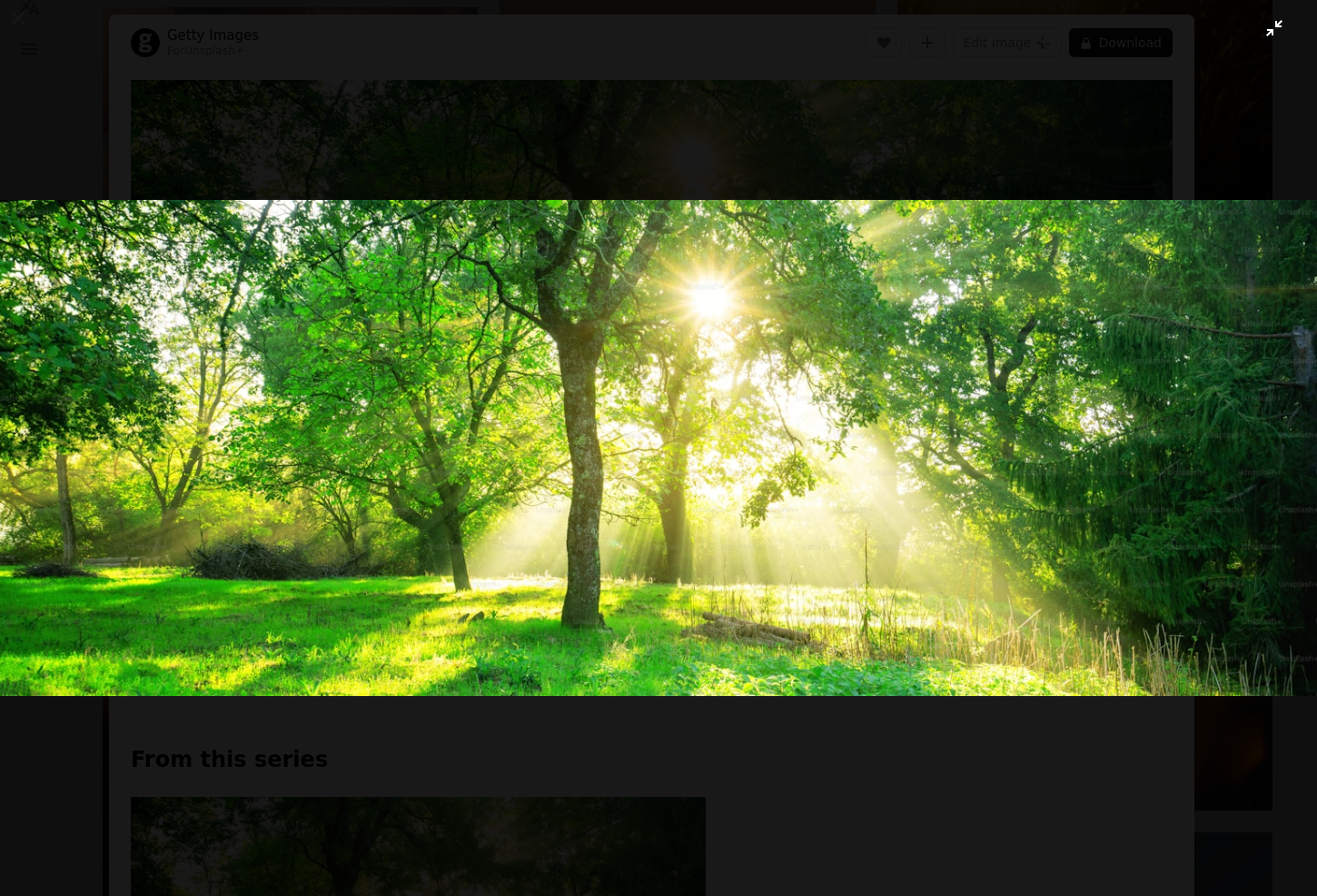
click at [131, 75] on button "Zoom out on this image" at bounding box center [658, 447] width 1319 height 897
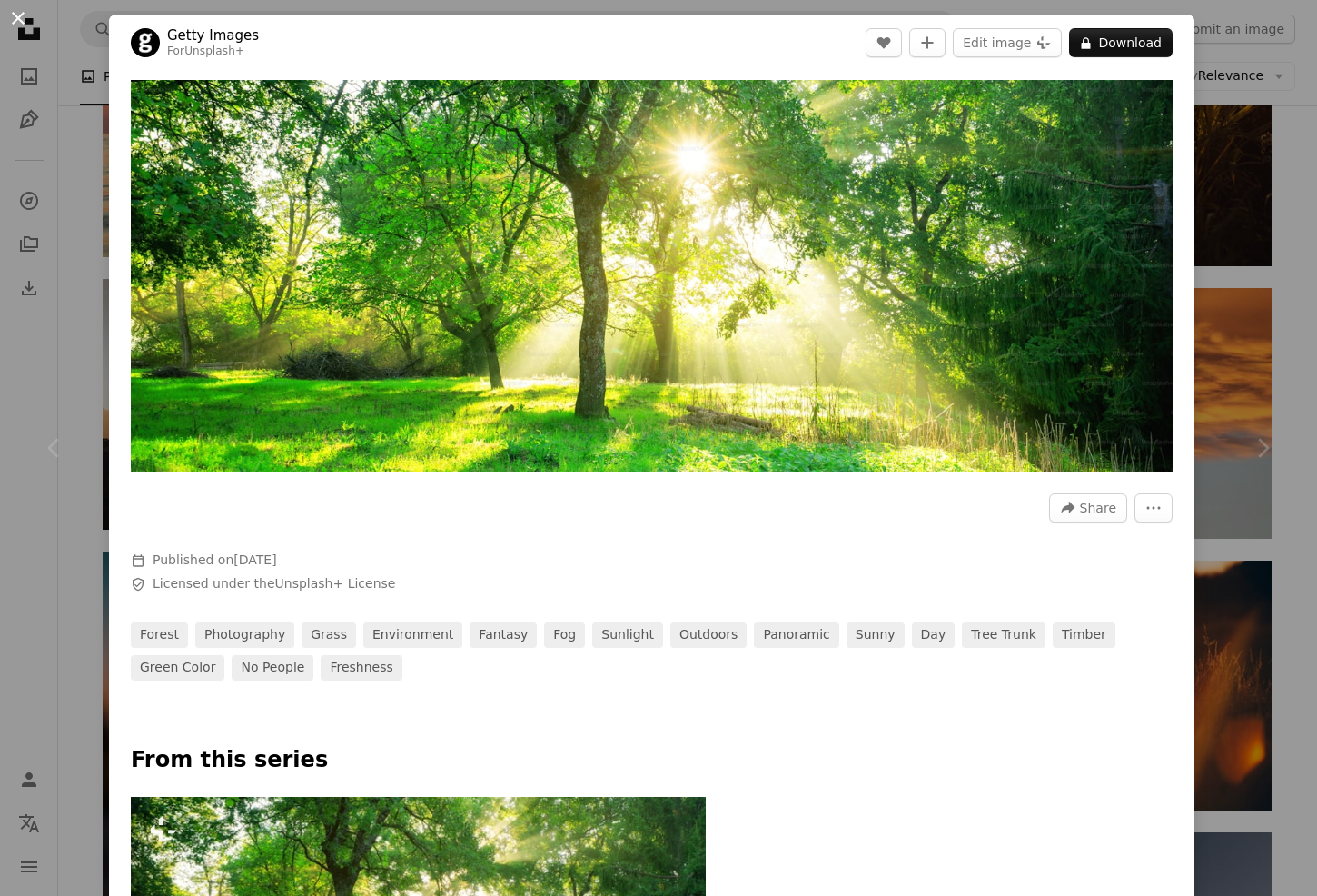
click at [24, 18] on button "An X shape" at bounding box center [18, 18] width 22 height 22
